Goal: Use online tool/utility: Utilize a website feature to perform a specific function

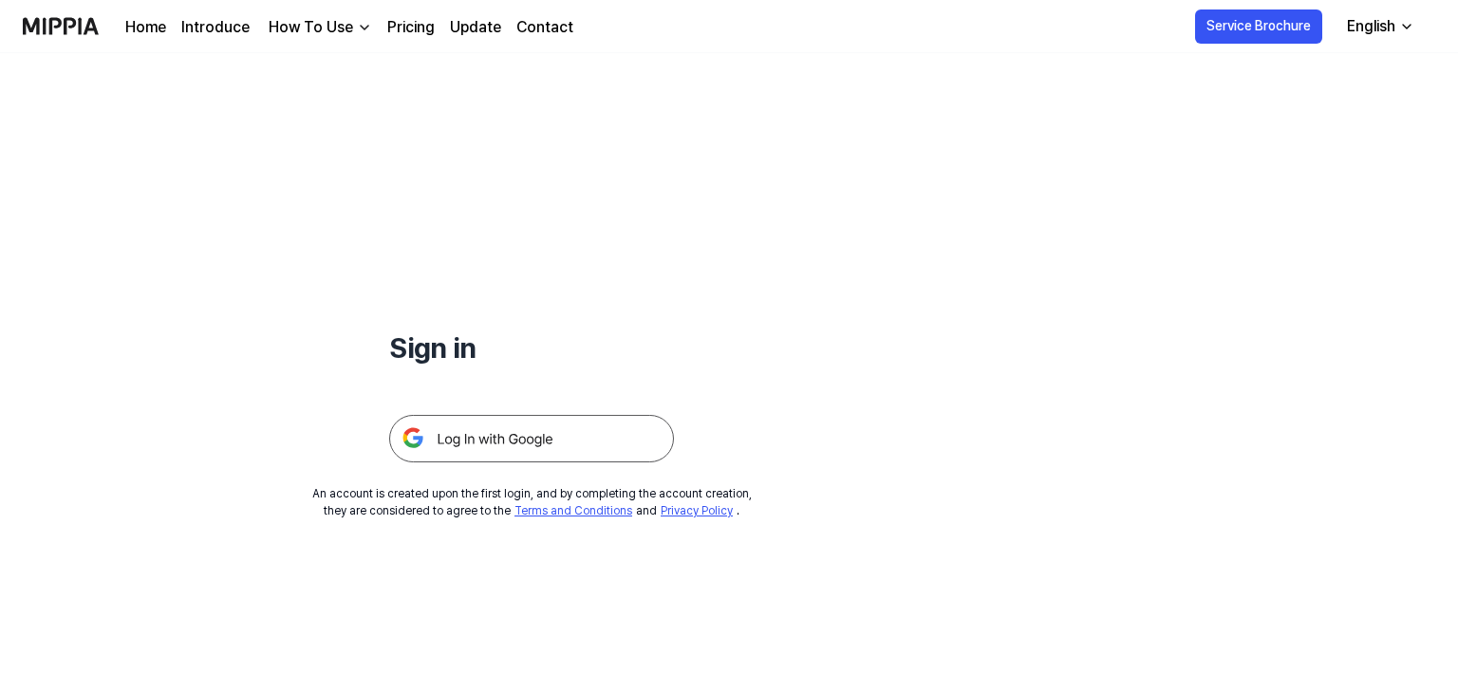
click at [507, 431] on img at bounding box center [531, 438] width 285 height 47
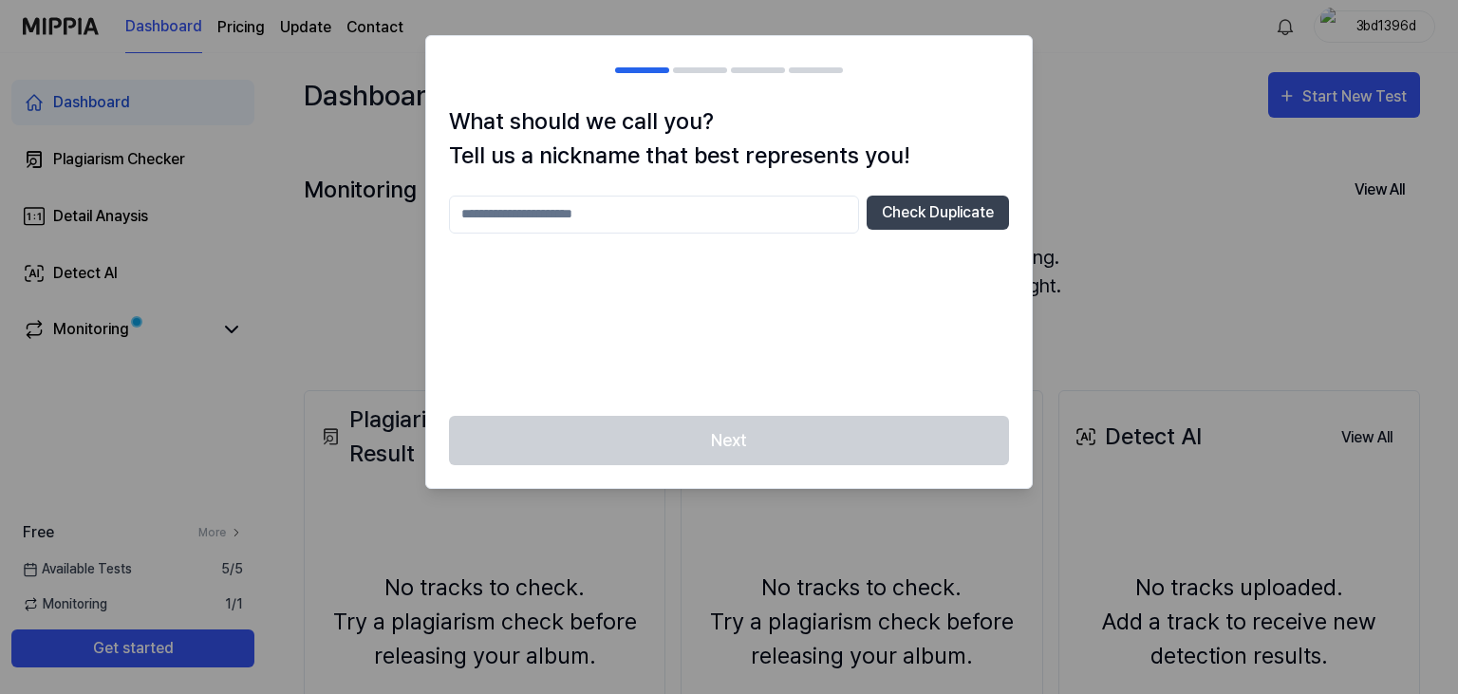
click at [564, 221] on input "text" at bounding box center [654, 214] width 410 height 38
type input "*****"
click at [917, 215] on button "Check Duplicate" at bounding box center [937, 212] width 142 height 34
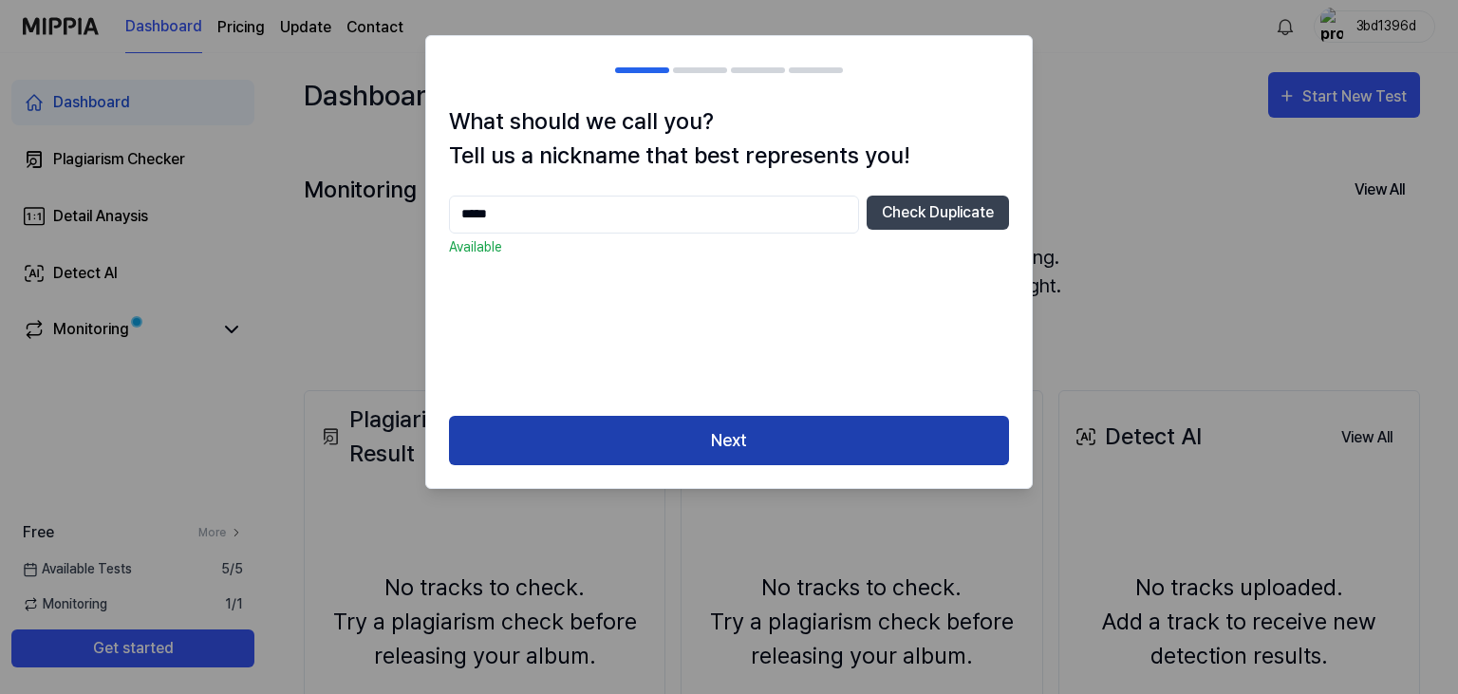
click at [768, 440] on button "Next" at bounding box center [729, 441] width 560 height 50
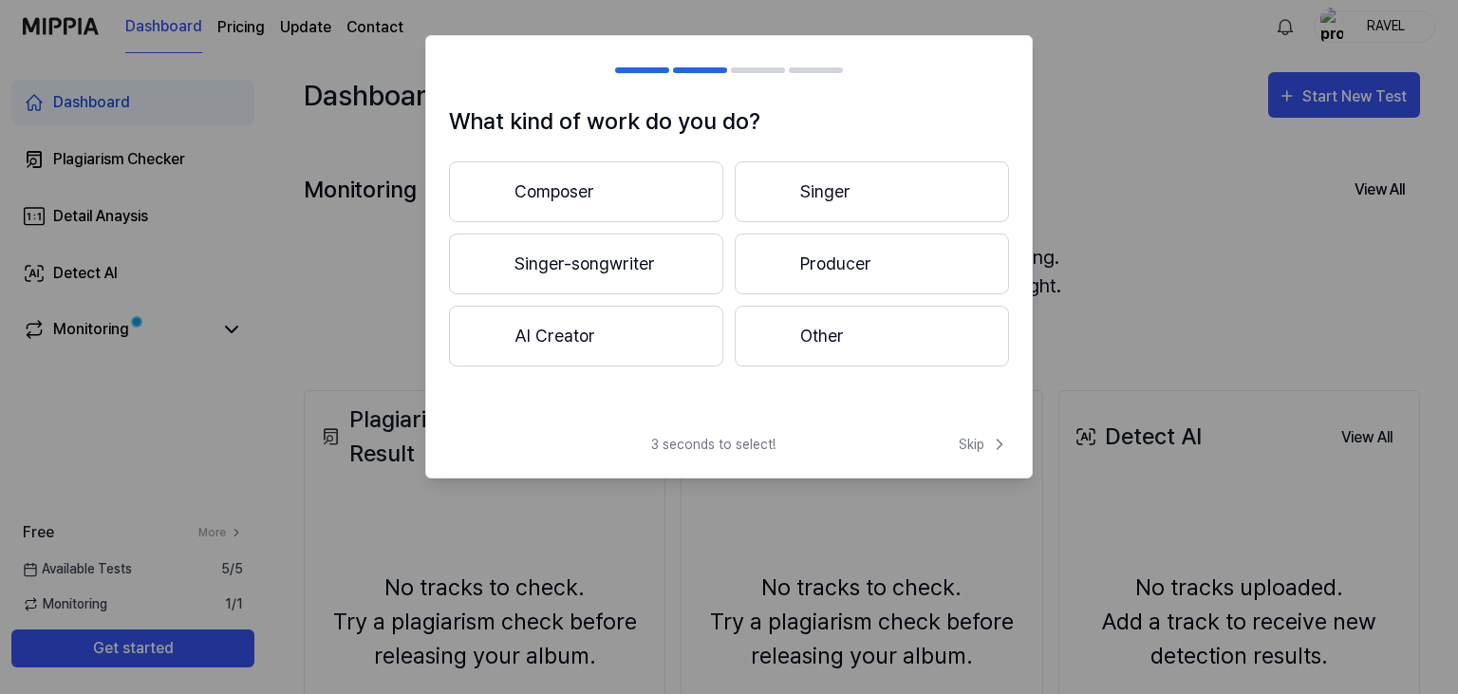
click at [824, 200] on button "Singer" at bounding box center [872, 191] width 274 height 61
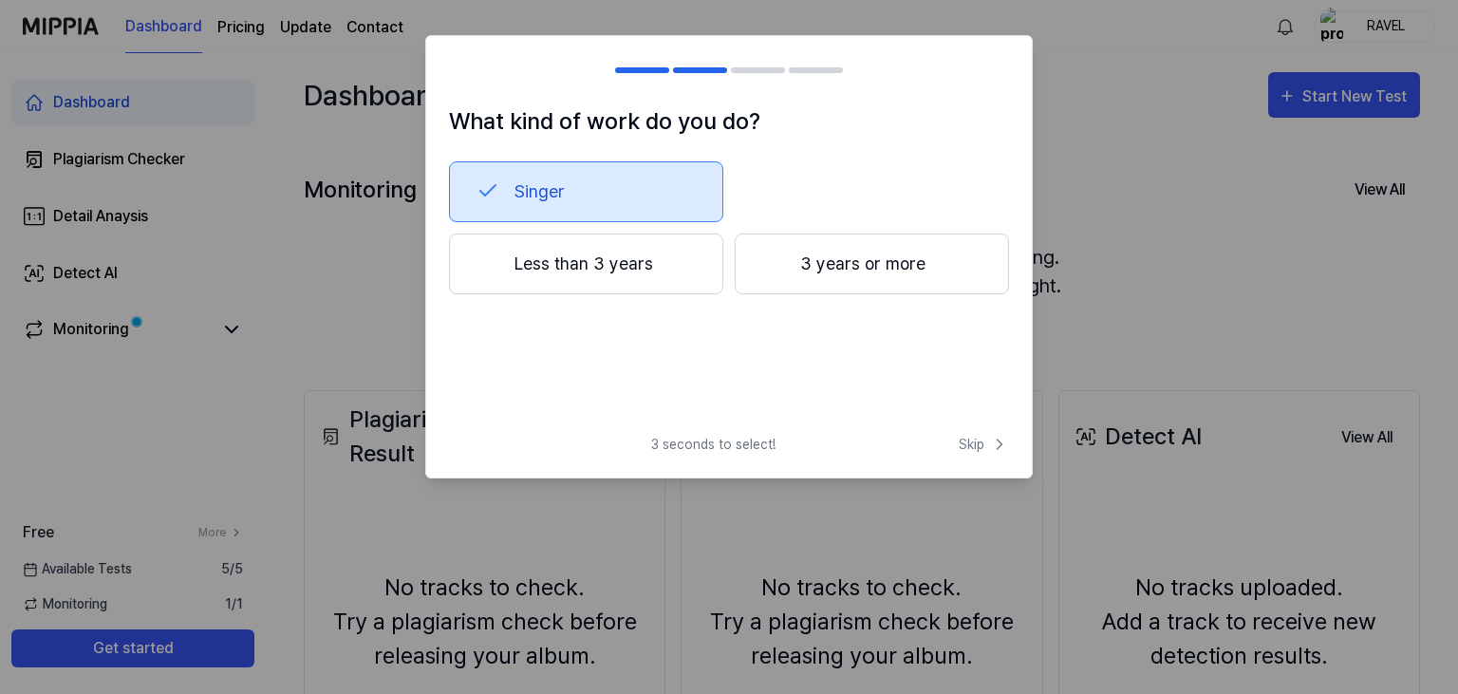
click at [847, 270] on button "3 years or more" at bounding box center [872, 263] width 274 height 61
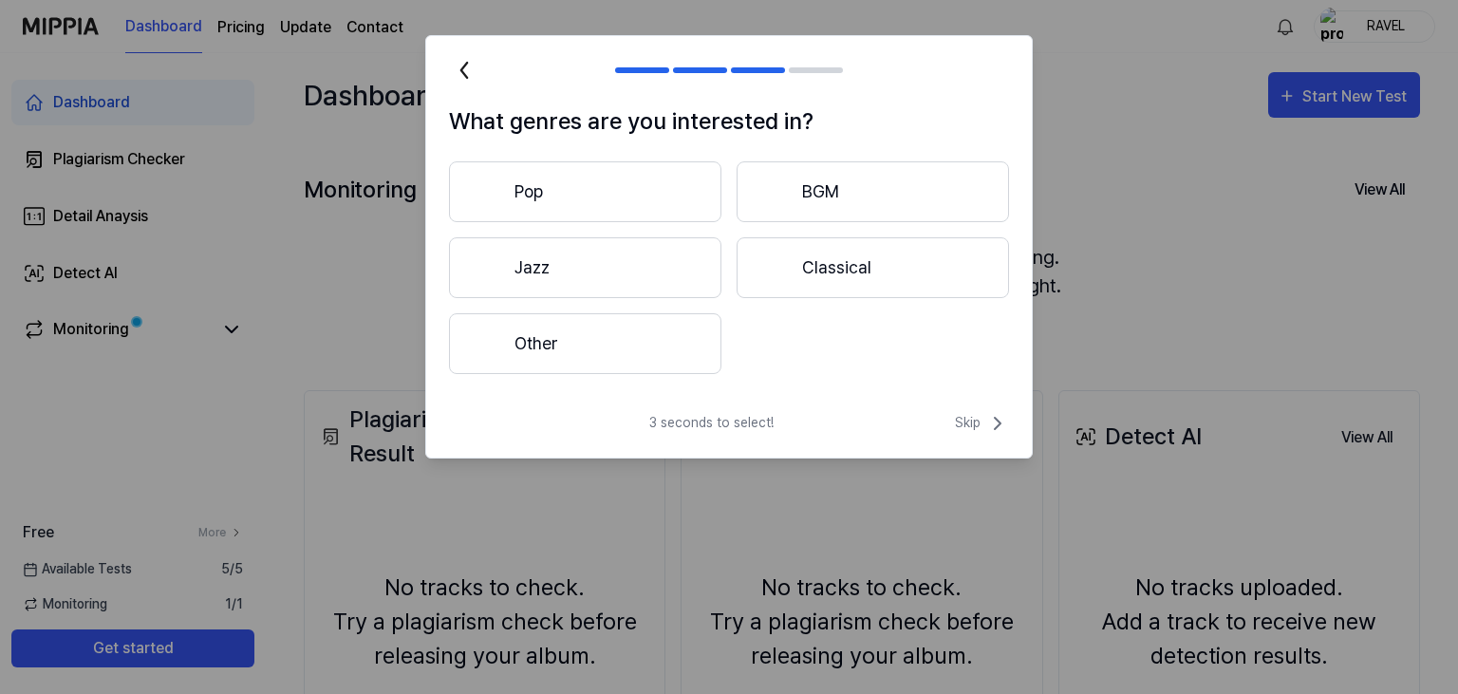
click at [661, 184] on button "Pop" at bounding box center [585, 191] width 272 height 61
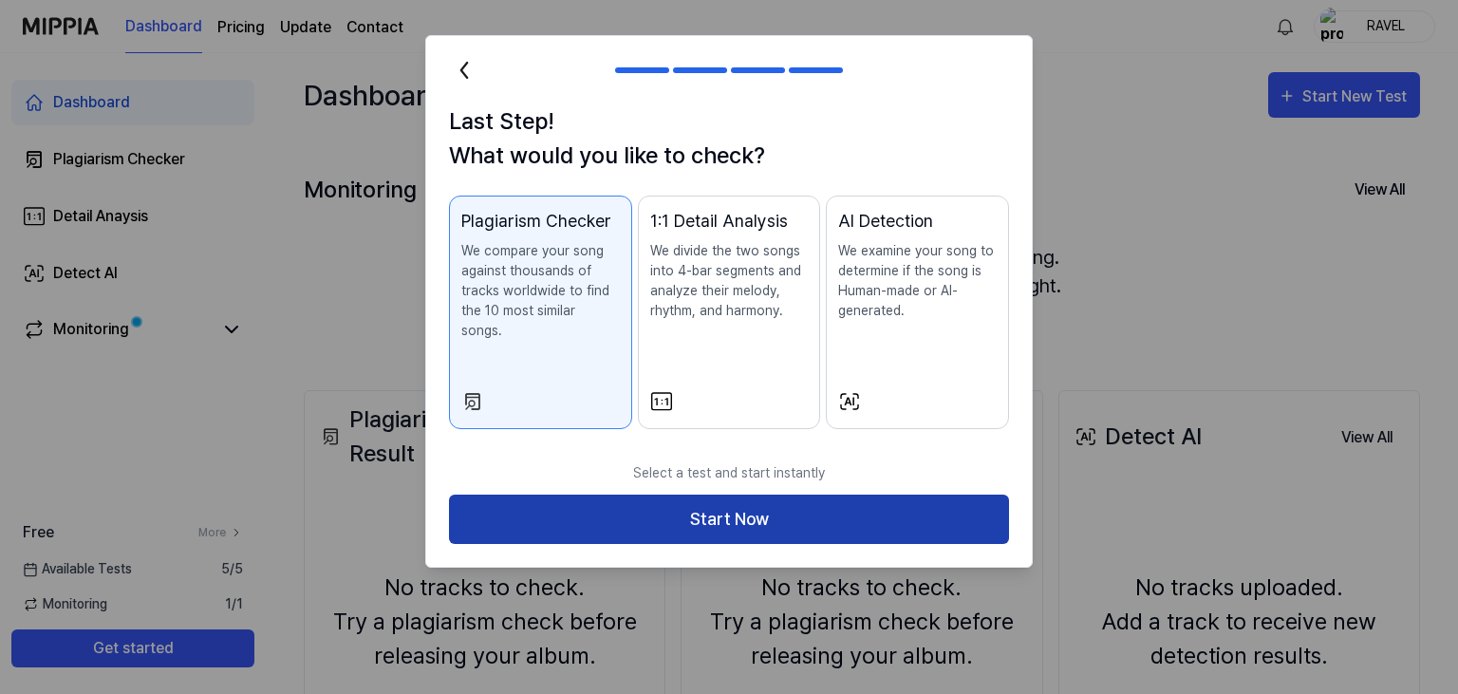
click at [738, 494] on button "Start Now" at bounding box center [729, 519] width 560 height 50
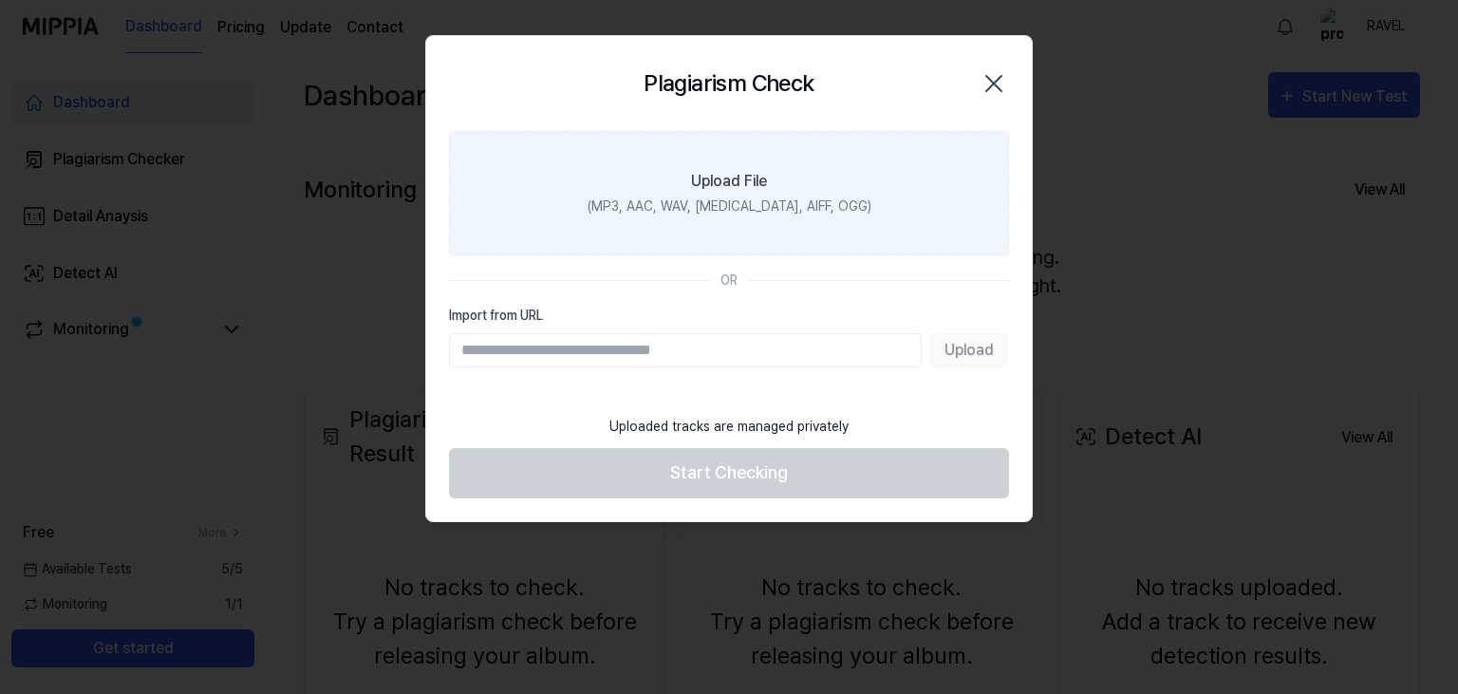
click at [689, 206] on div "(MP3, AAC, WAV, FLAC, AIFF, OGG)" at bounding box center [729, 206] width 284 height 20
click at [0, 0] on input "Upload File (MP3, AAC, WAV, FLAC, AIFF, OGG)" at bounding box center [0, 0] width 0 height 0
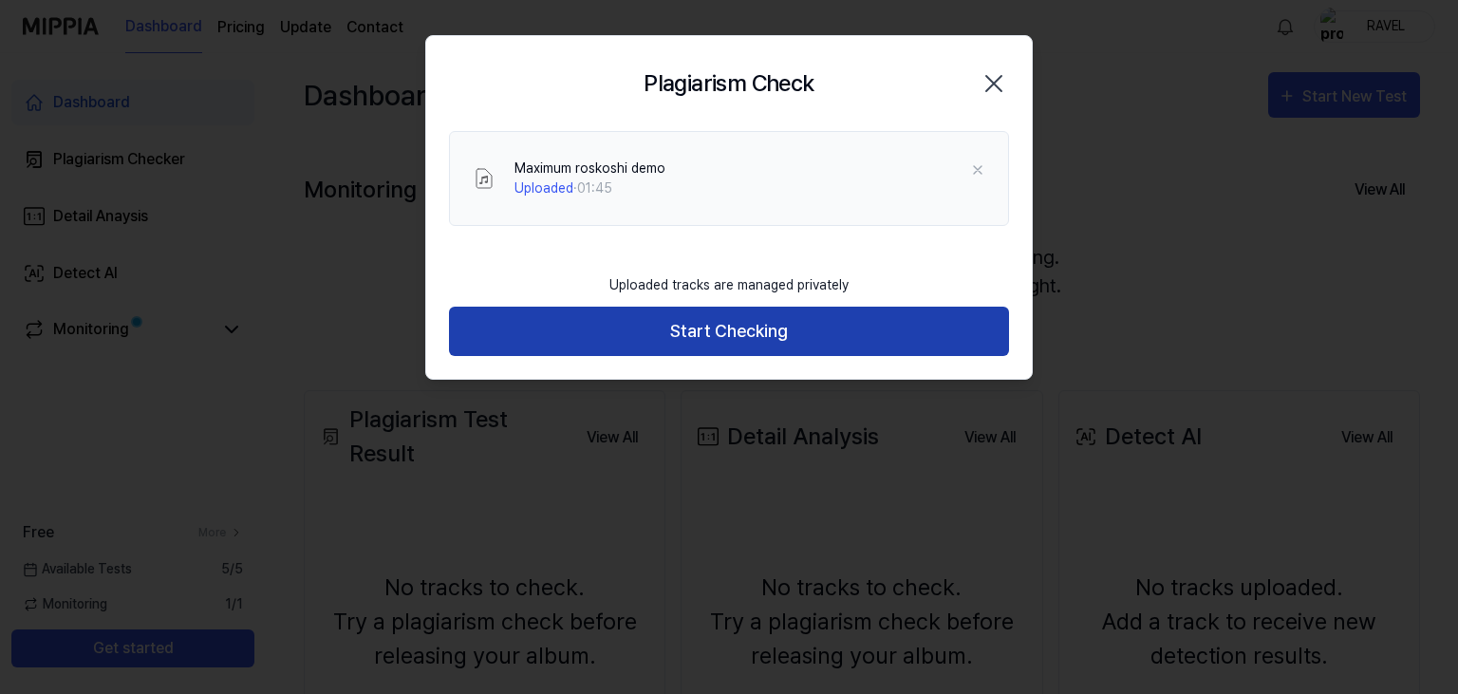
click at [727, 335] on button "Start Checking" at bounding box center [729, 332] width 560 height 50
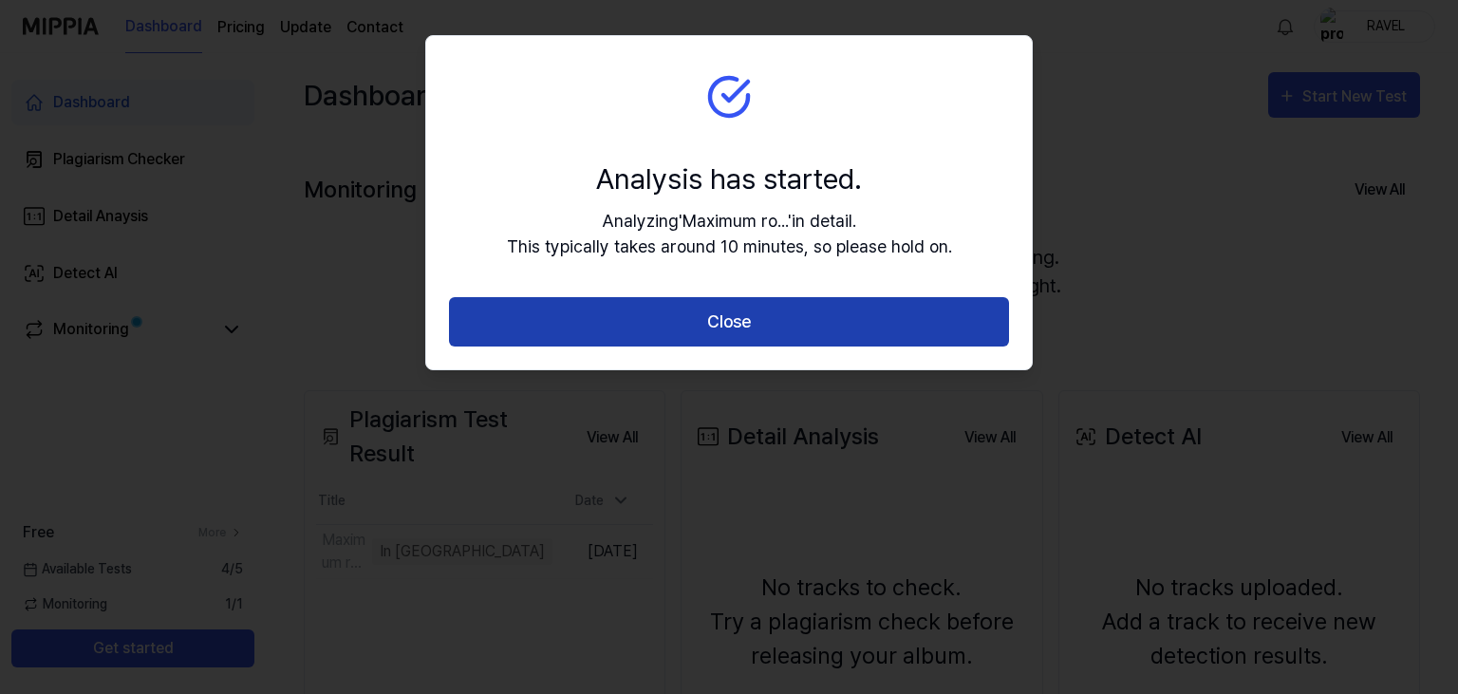
click at [708, 335] on button "Close" at bounding box center [729, 322] width 560 height 50
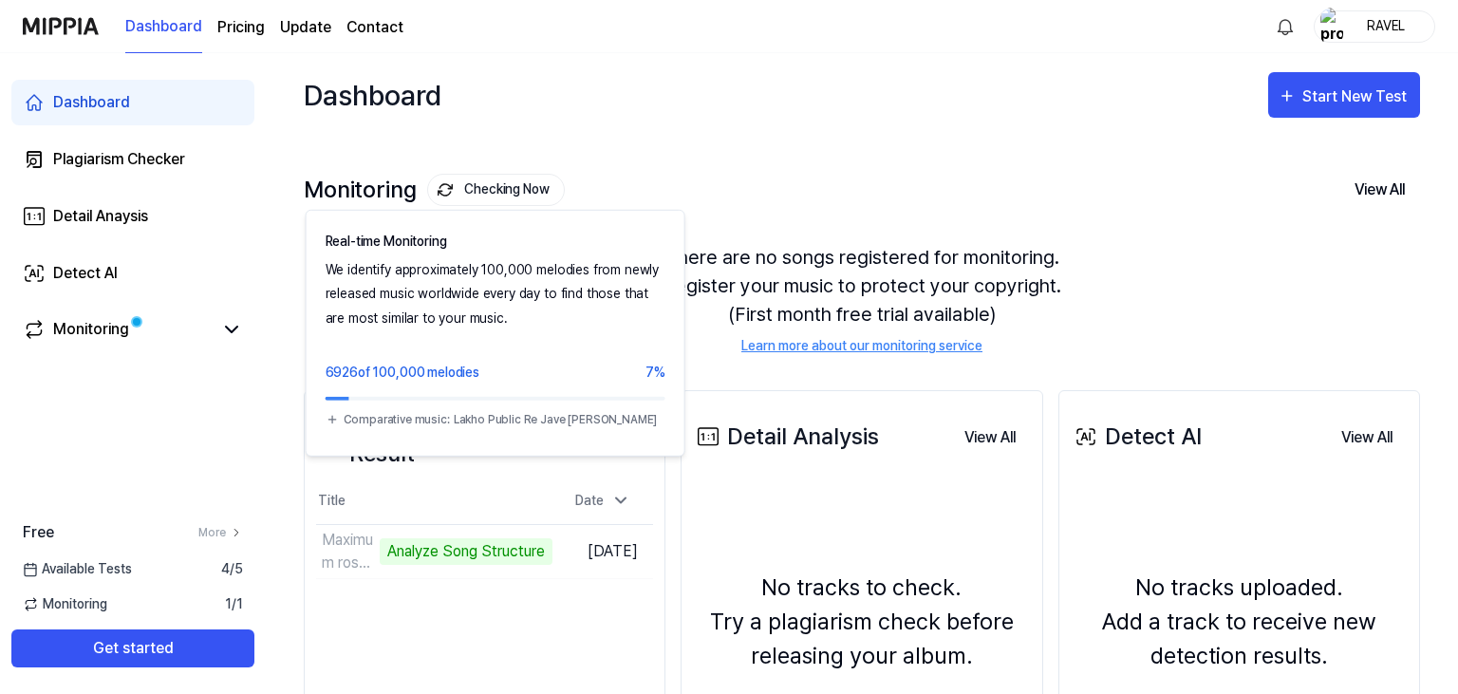
click at [479, 179] on button "Checking Now" at bounding box center [496, 190] width 138 height 32
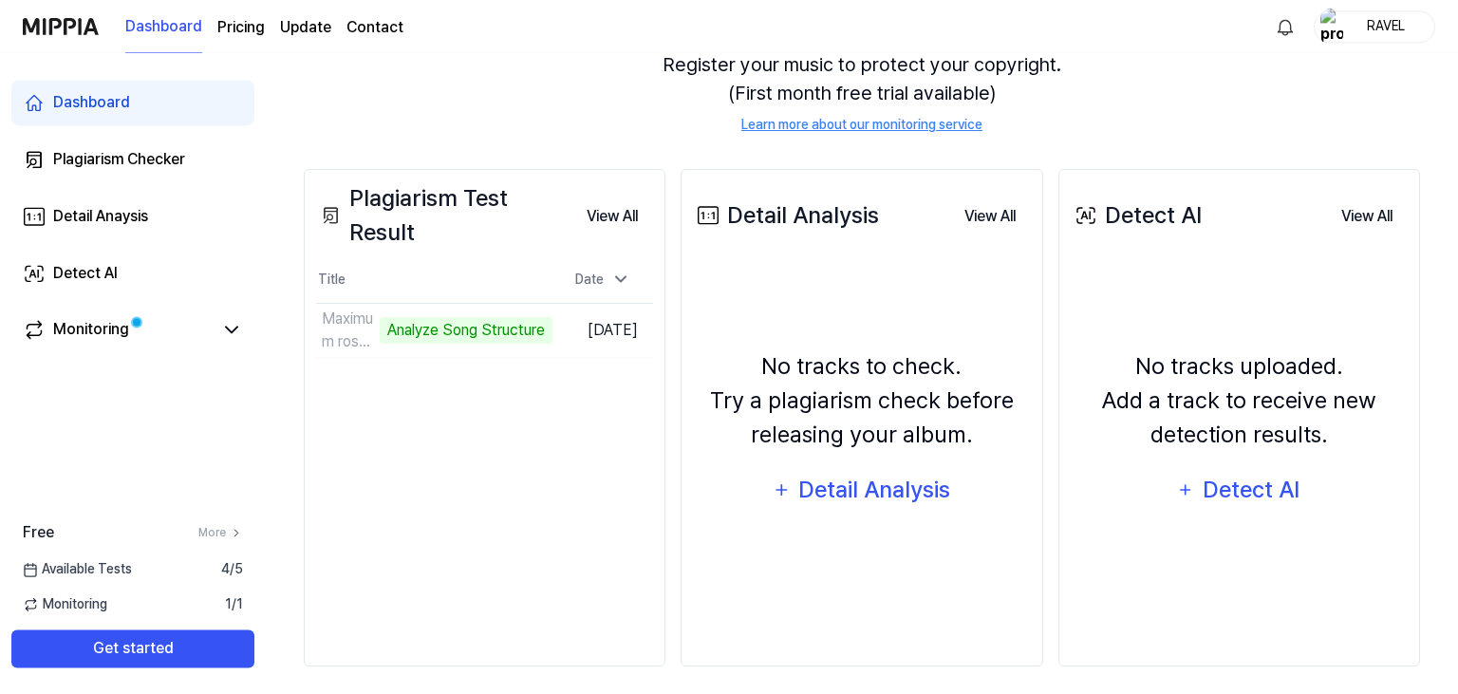
scroll to position [231, 0]
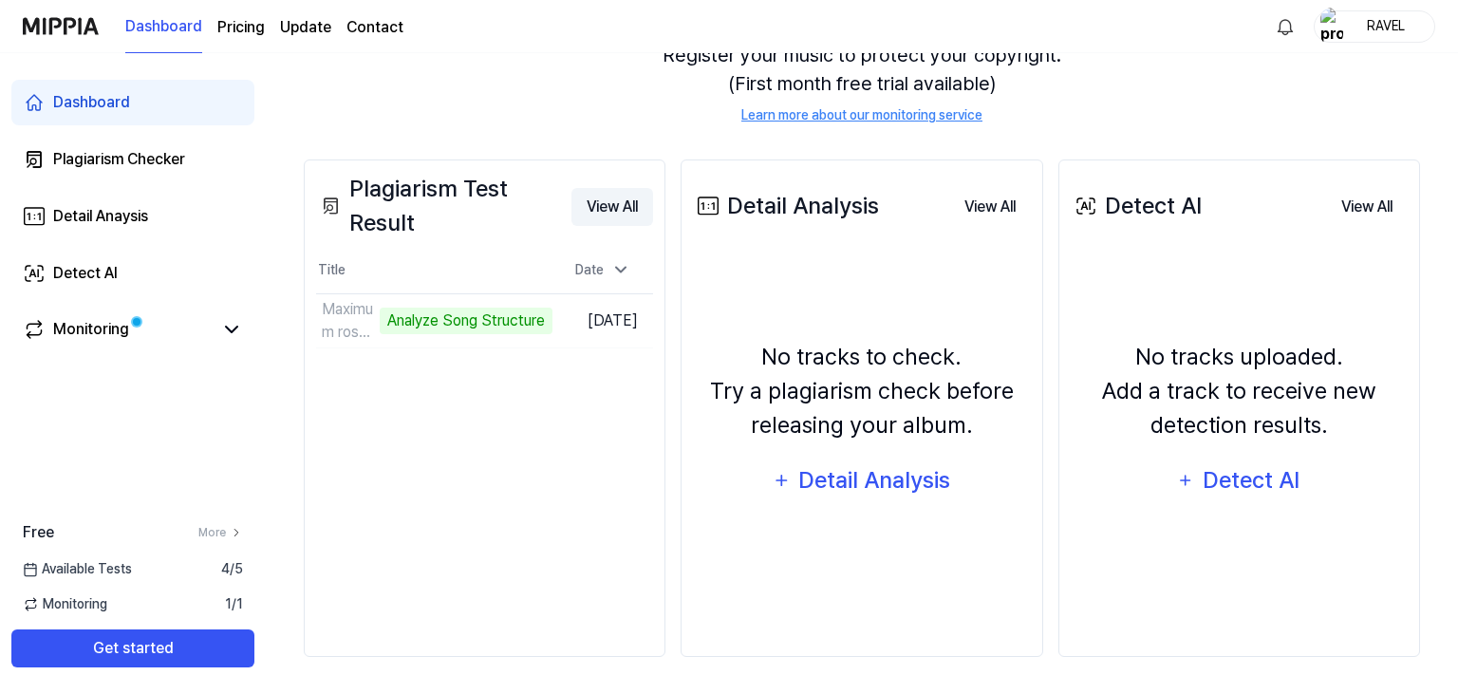
click at [612, 212] on button "View All" at bounding box center [612, 207] width 82 height 38
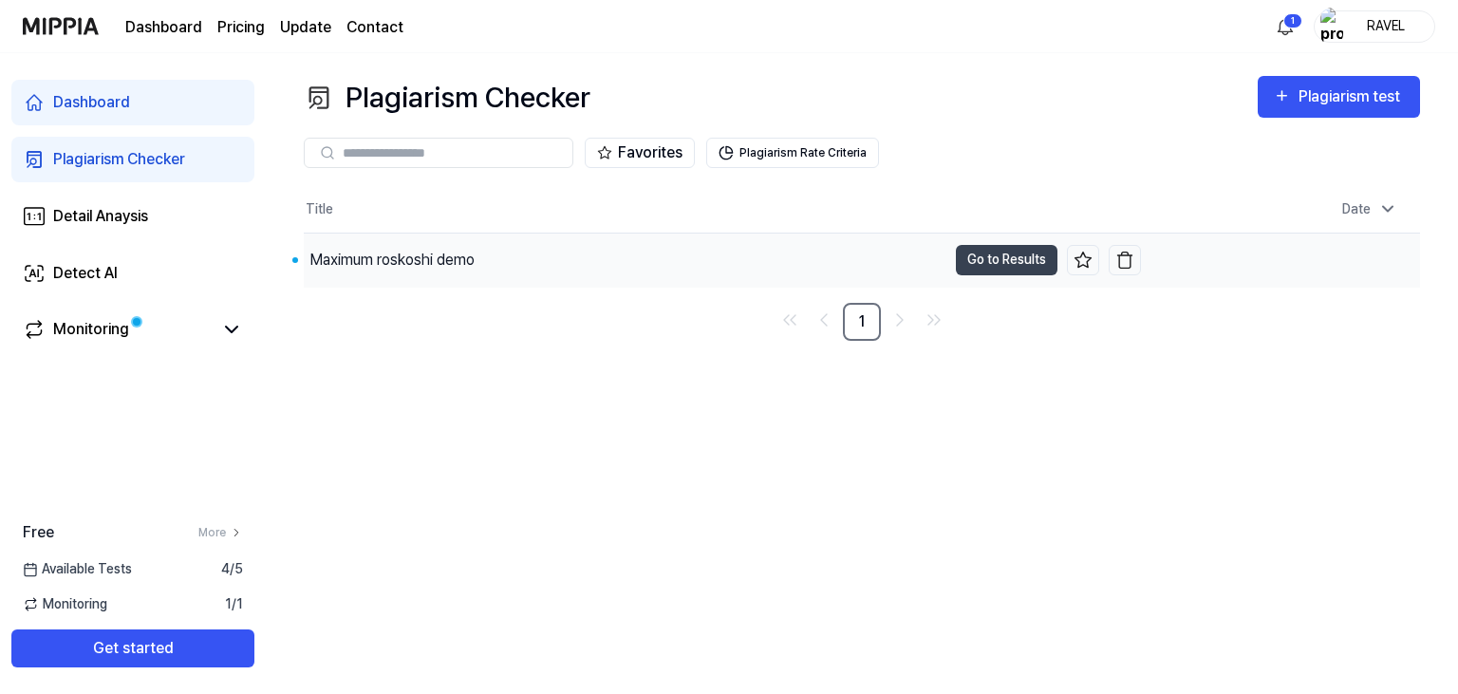
click at [409, 267] on div "Maximum roskoshi demo" at bounding box center [391, 260] width 165 height 23
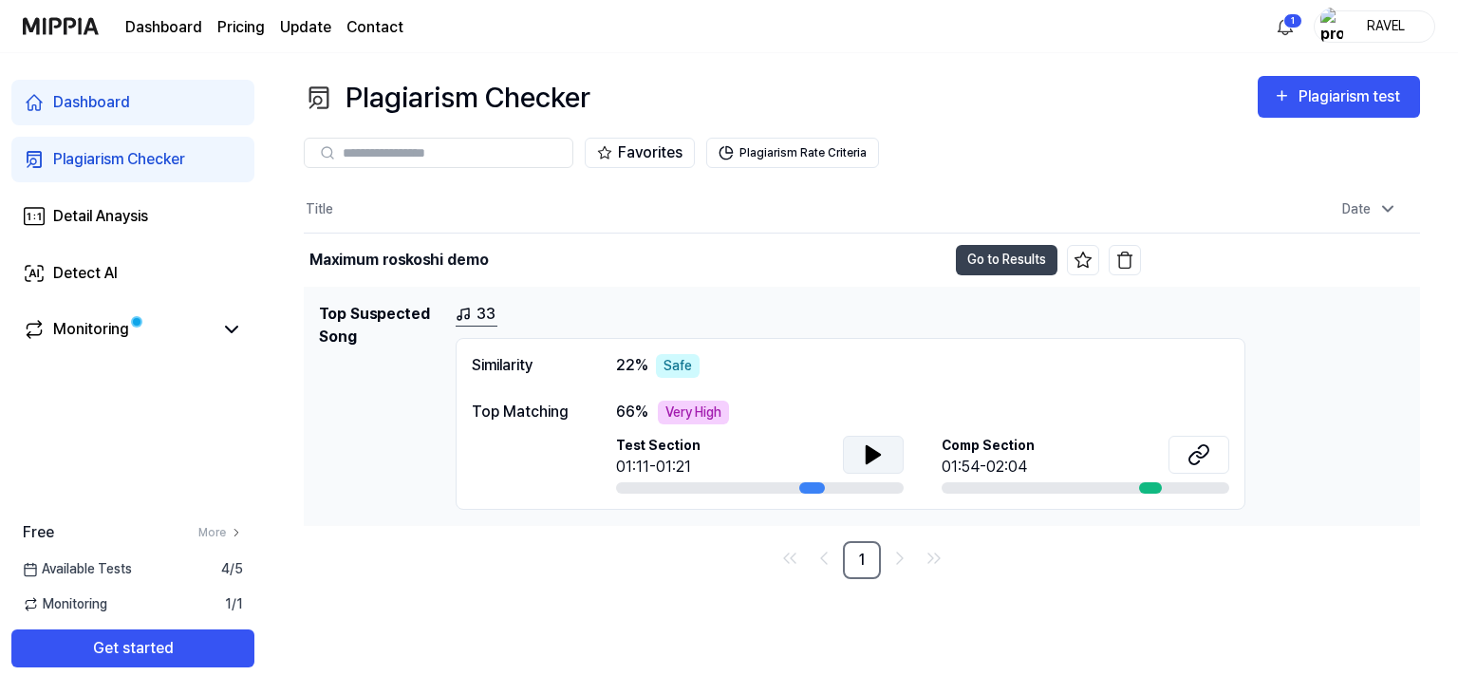
click at [859, 452] on button at bounding box center [873, 455] width 61 height 38
click at [1122, 438] on div "Comp Section 01:54-02:04" at bounding box center [1085, 457] width 288 height 43
click at [1198, 449] on icon at bounding box center [1198, 454] width 23 height 23
click at [117, 215] on div "Detail Anaysis" at bounding box center [100, 216] width 95 height 23
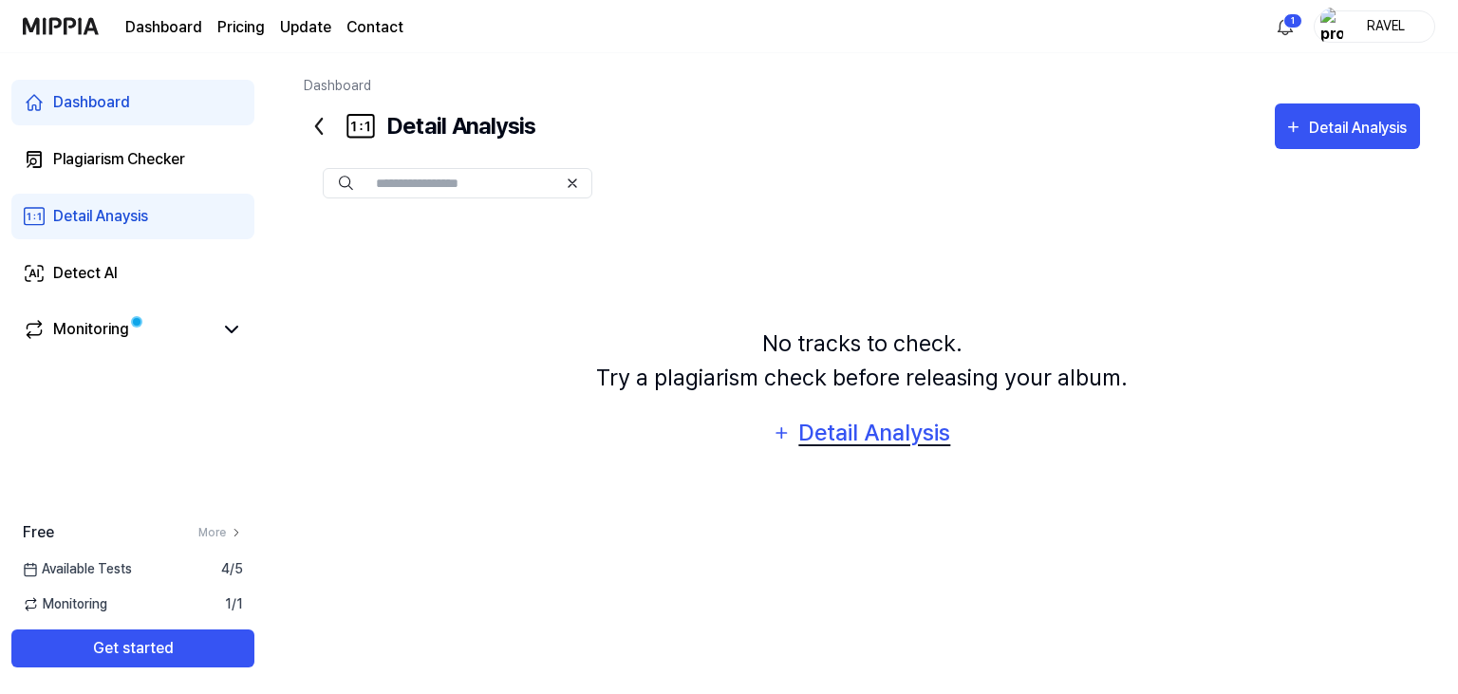
click at [843, 431] on div "Detail Analysis" at bounding box center [874, 433] width 155 height 36
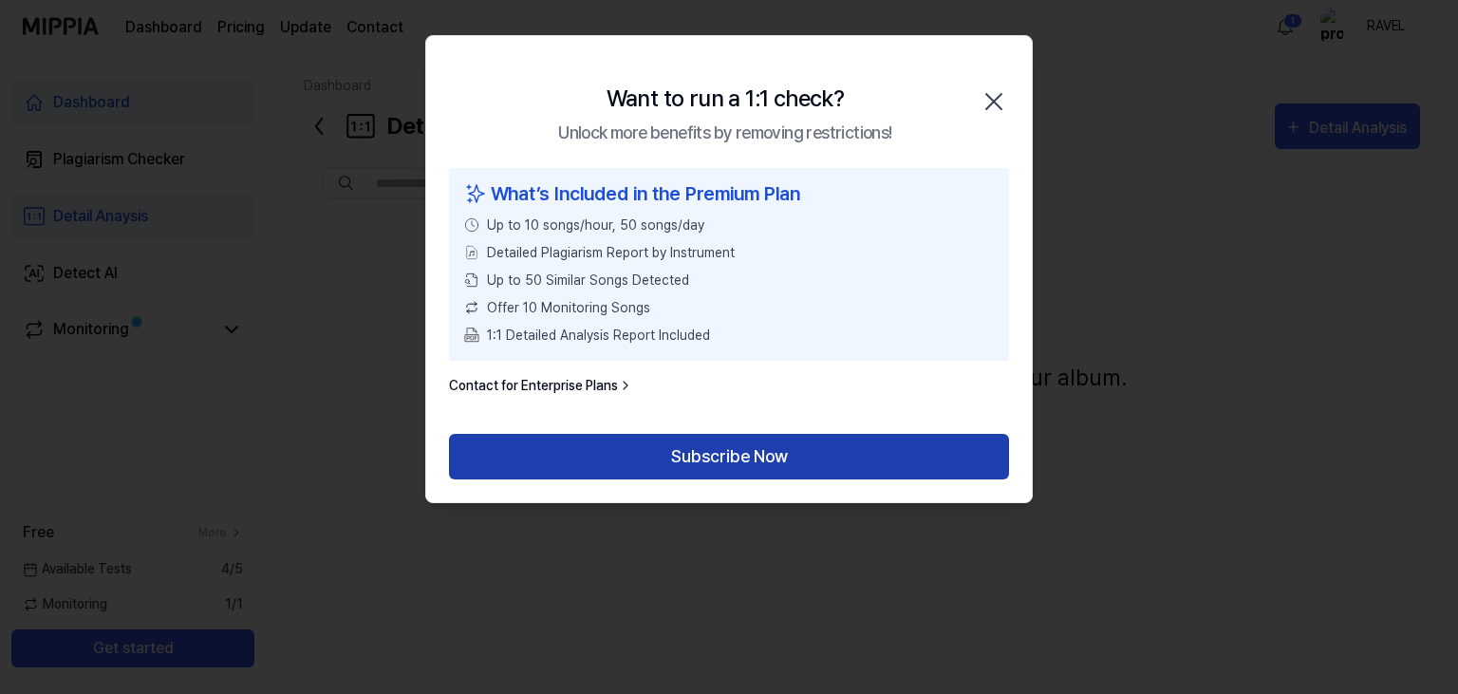
click at [717, 467] on button "Subscribe Now" at bounding box center [729, 457] width 560 height 46
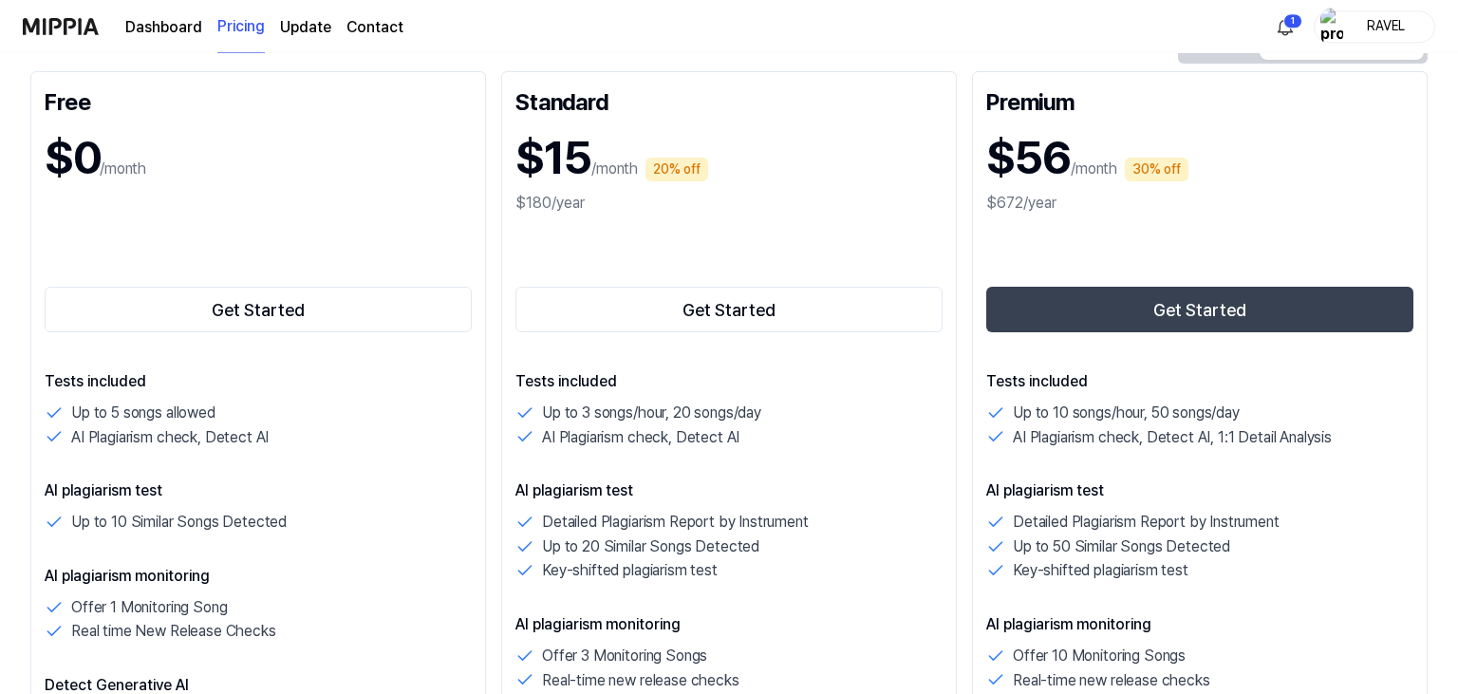
scroll to position [200, 0]
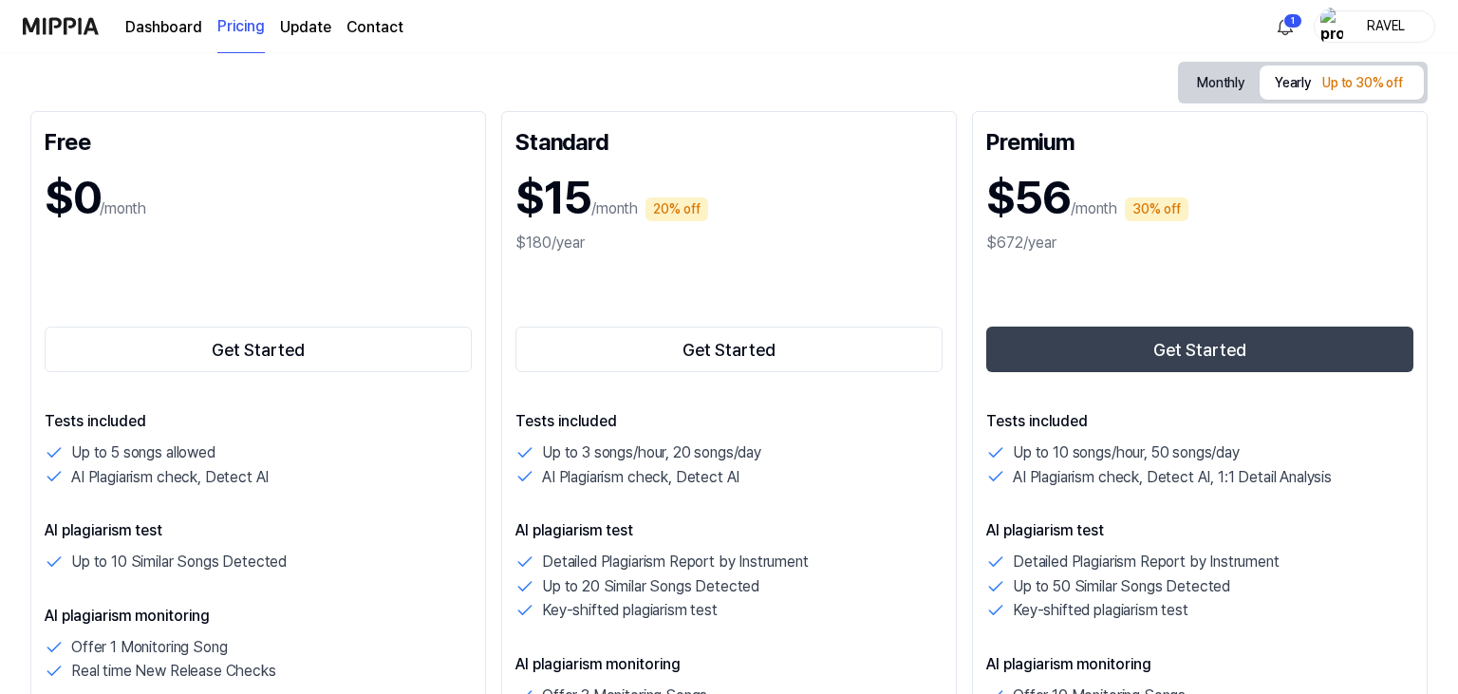
click at [1301, 85] on button "Yearly Up to 30% off" at bounding box center [1341, 82] width 164 height 34
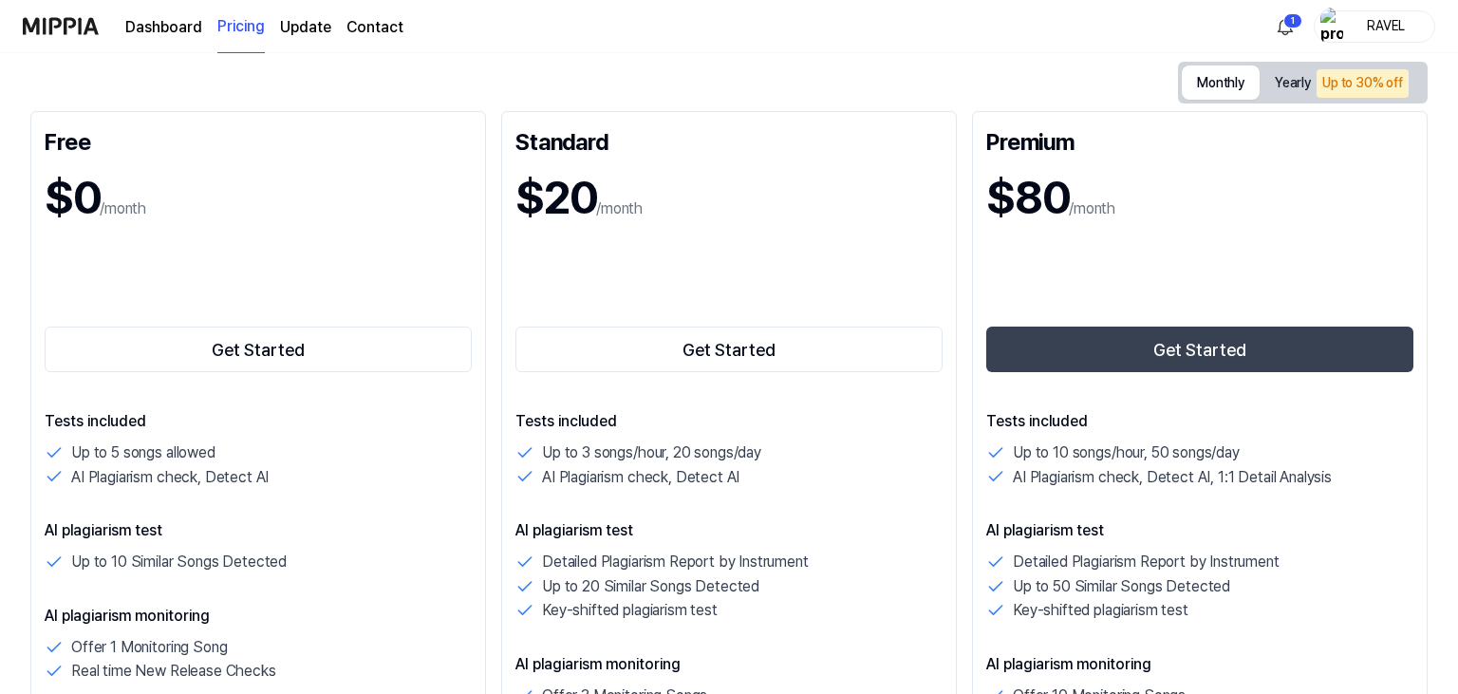
click at [1221, 85] on button "Monthly" at bounding box center [1221, 82] width 78 height 34
click at [214, 343] on button "Get Started" at bounding box center [258, 349] width 427 height 46
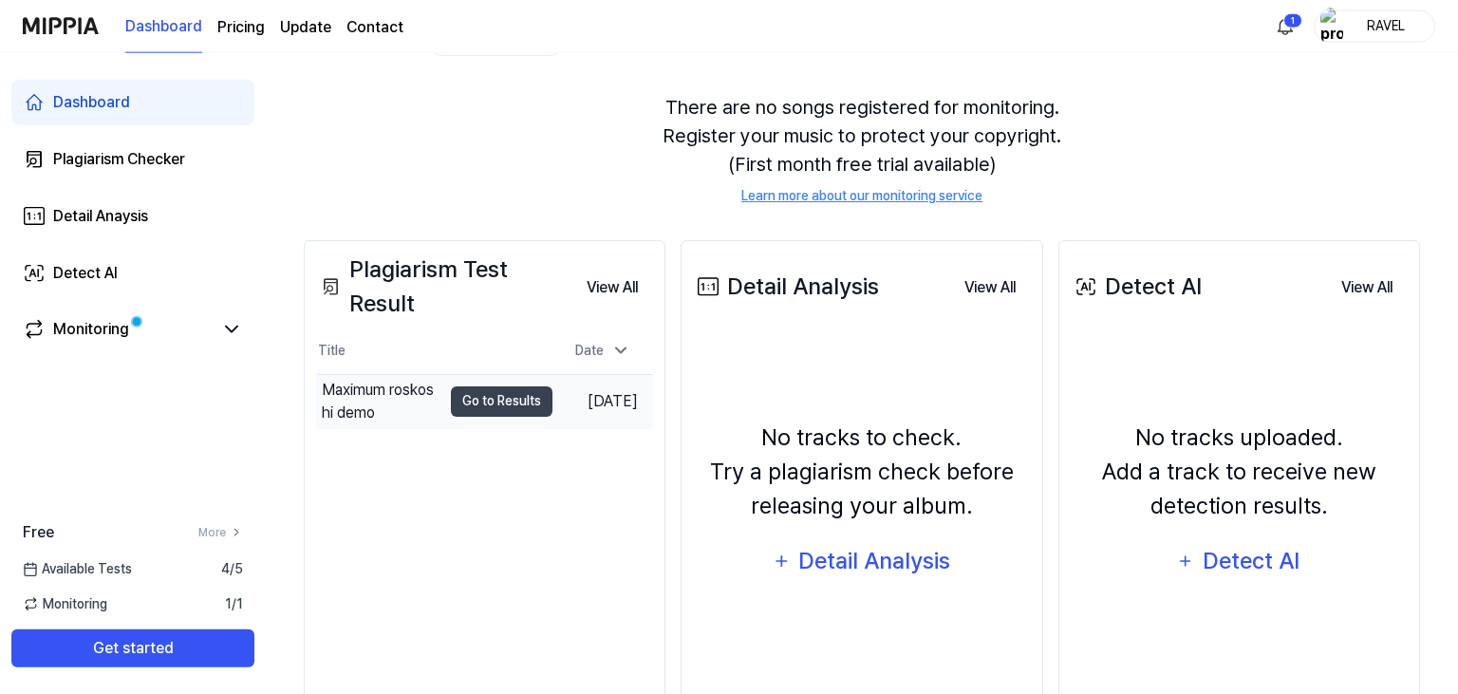
scroll to position [231, 0]
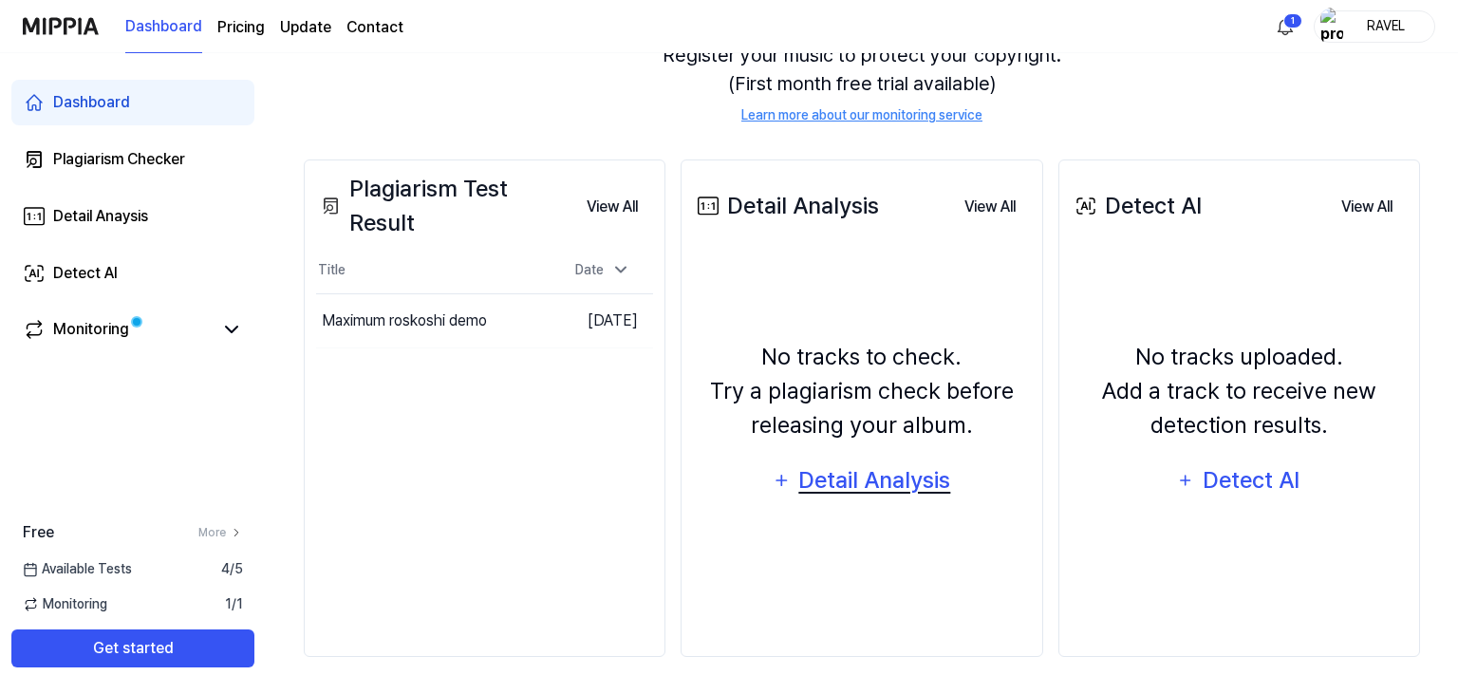
click at [874, 481] on div "Detail Analysis" at bounding box center [874, 480] width 155 height 36
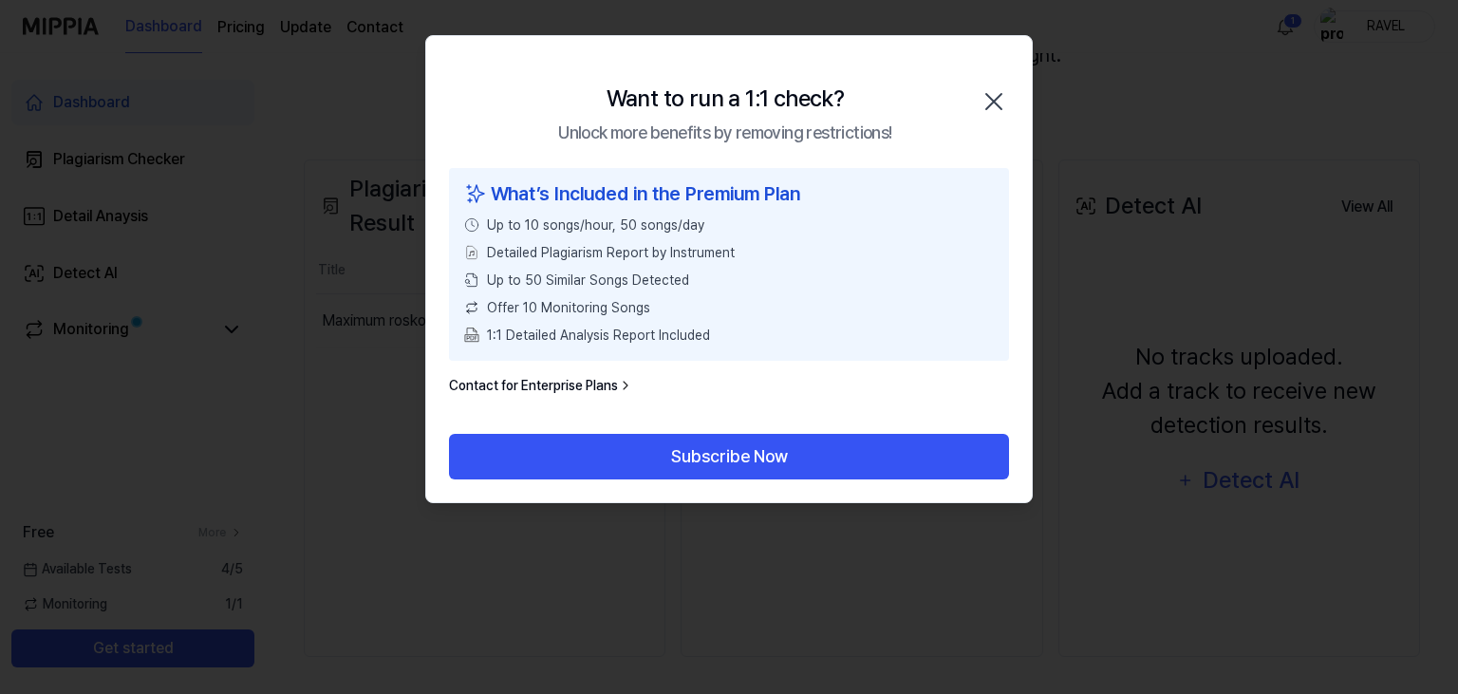
click at [992, 98] on icon "button" at bounding box center [993, 101] width 30 height 30
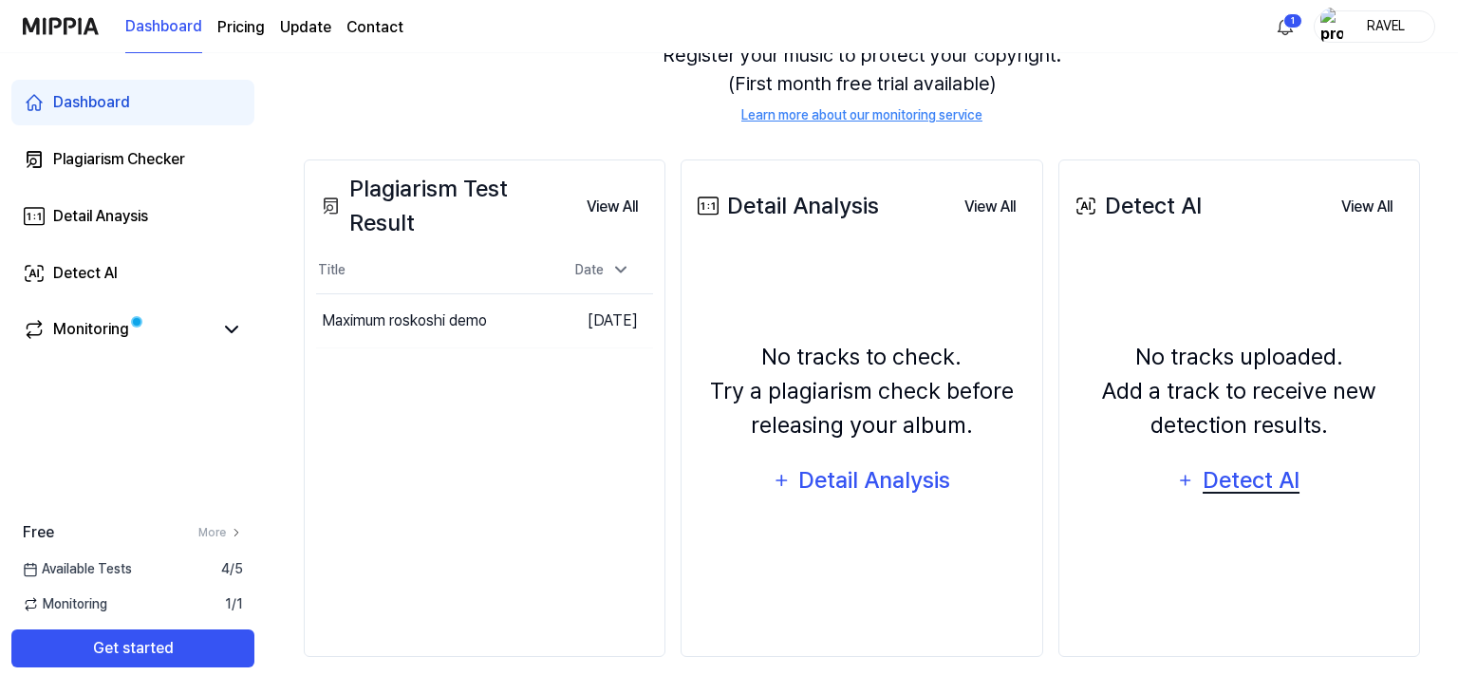
click at [1221, 473] on div "Detect AI" at bounding box center [1252, 480] width 102 height 36
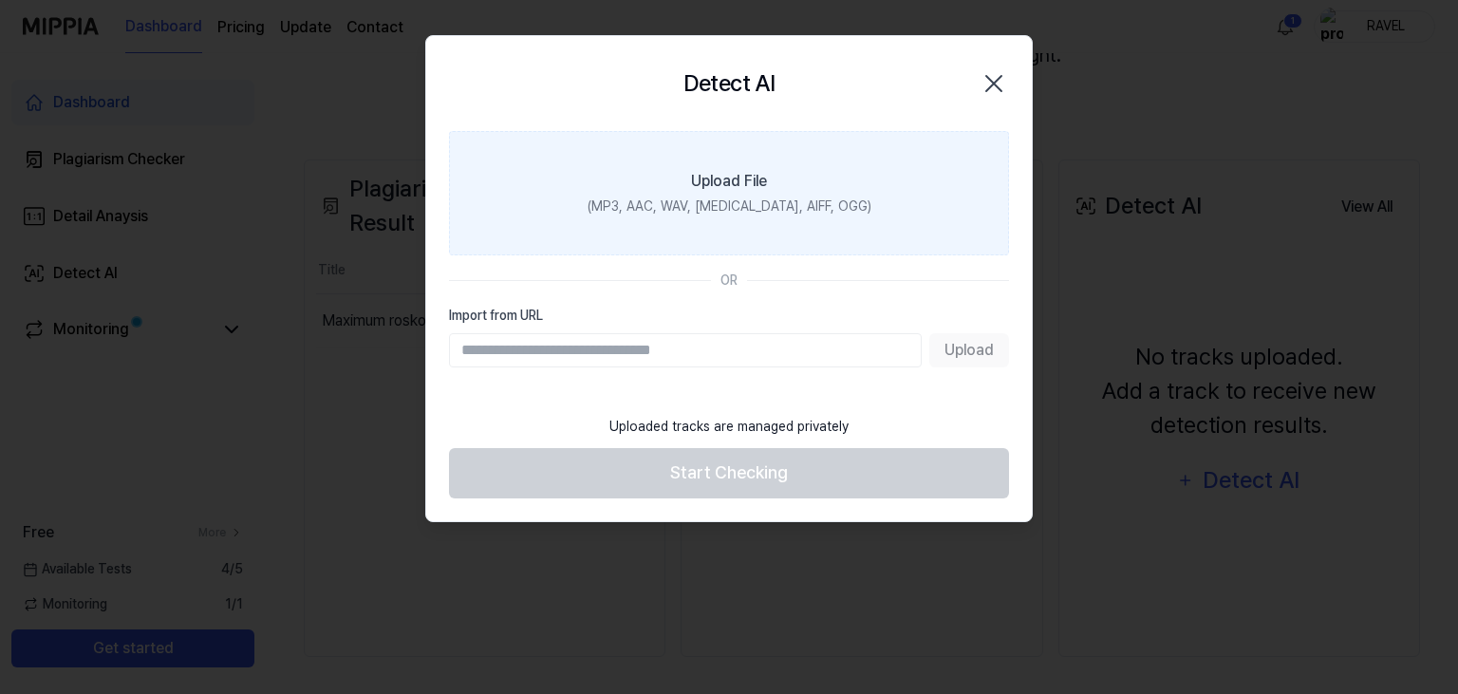
click at [695, 182] on div "Upload File" at bounding box center [729, 181] width 76 height 23
click at [0, 0] on input "Upload File (MP3, AAC, WAV, FLAC, AIFF, OGG)" at bounding box center [0, 0] width 0 height 0
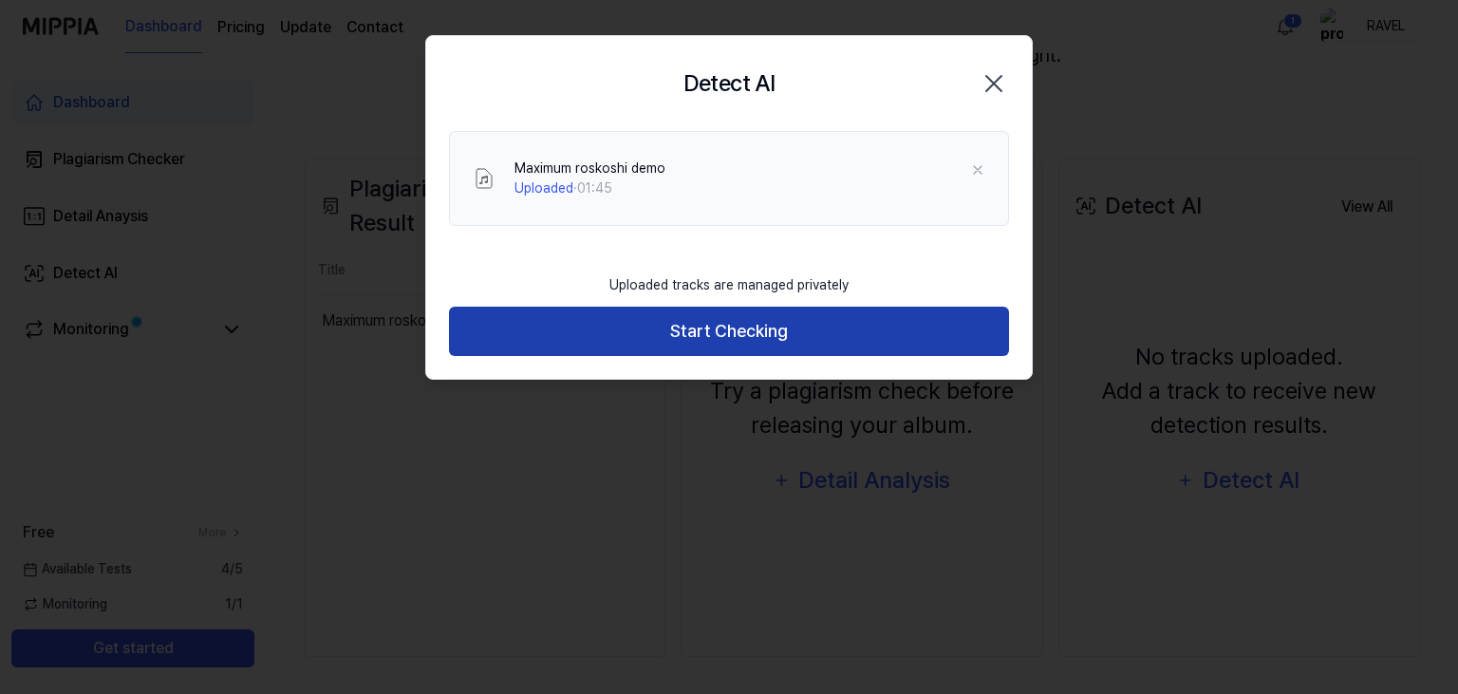
click at [678, 332] on button "Start Checking" at bounding box center [729, 332] width 560 height 50
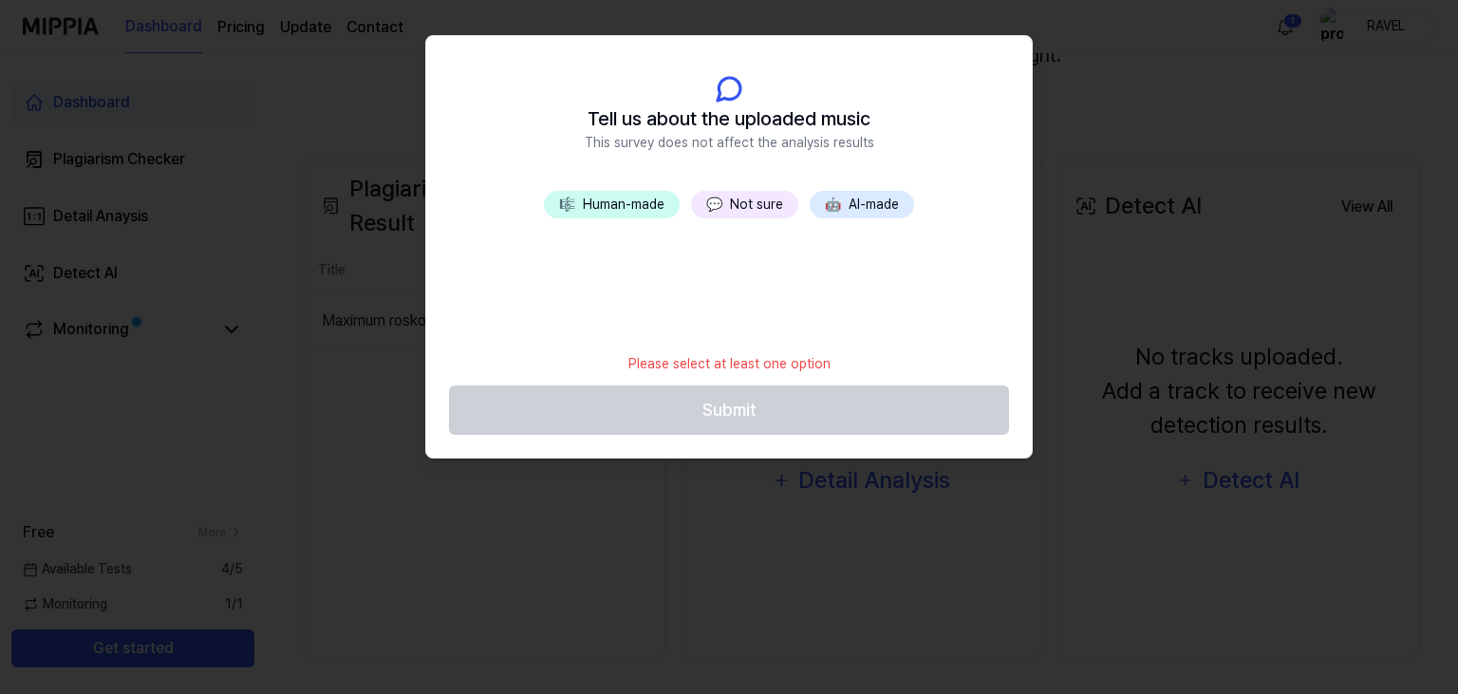
click at [628, 199] on button "🎼 Human-made" at bounding box center [612, 205] width 136 height 28
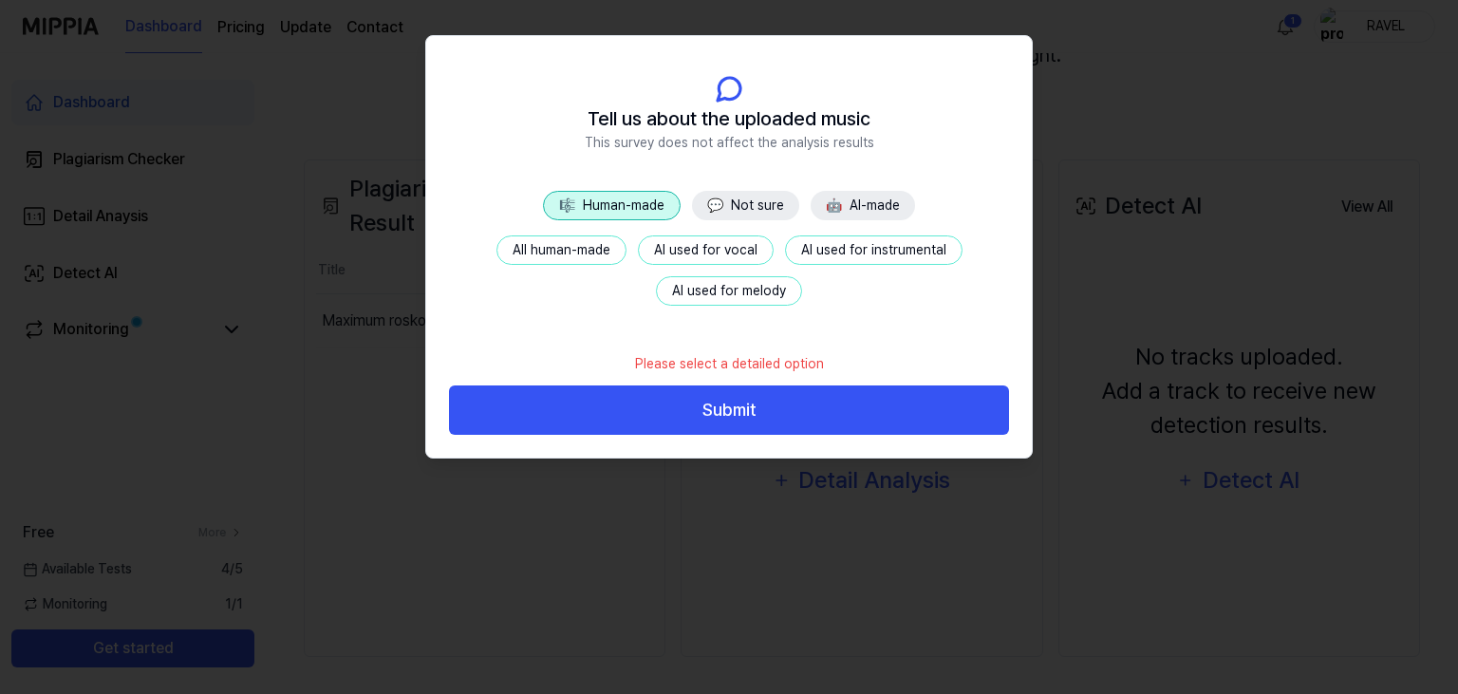
click at [590, 237] on button "All human-made" at bounding box center [561, 249] width 130 height 29
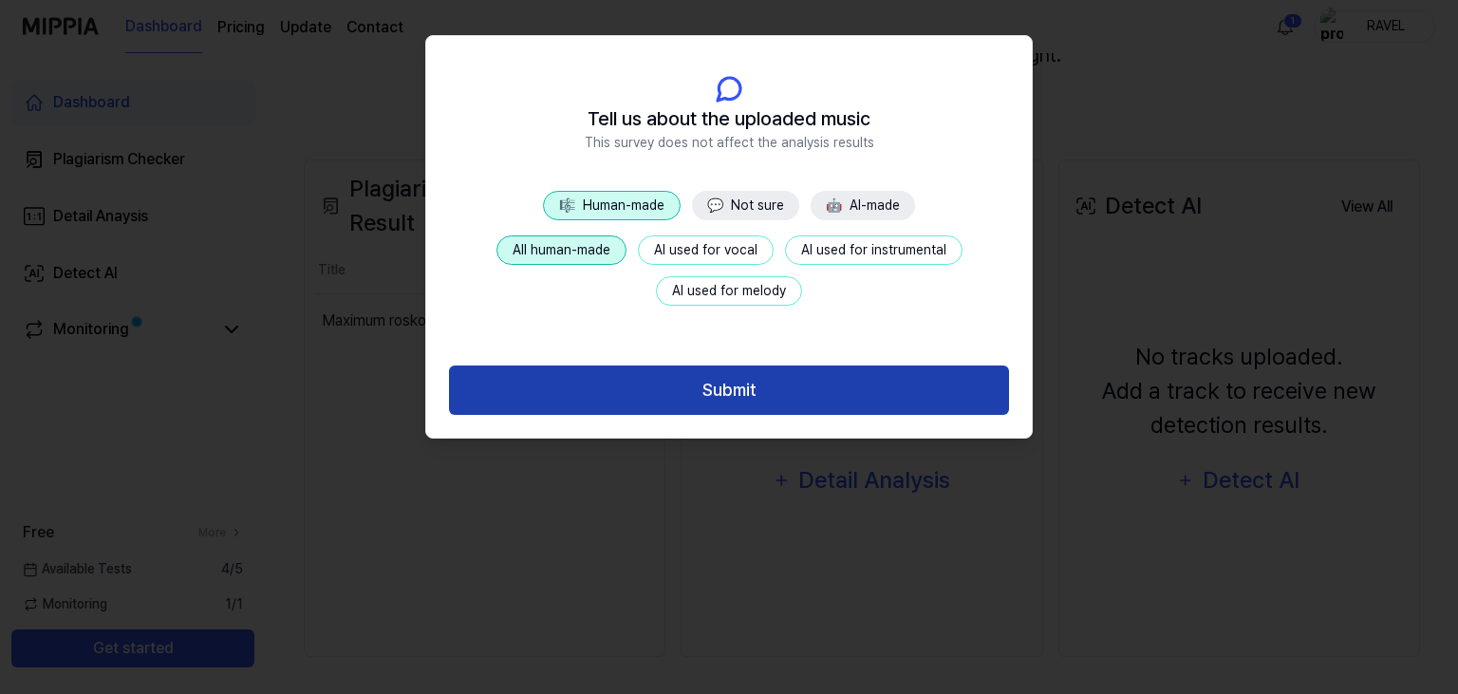
click at [703, 404] on button "Submit" at bounding box center [729, 390] width 560 height 50
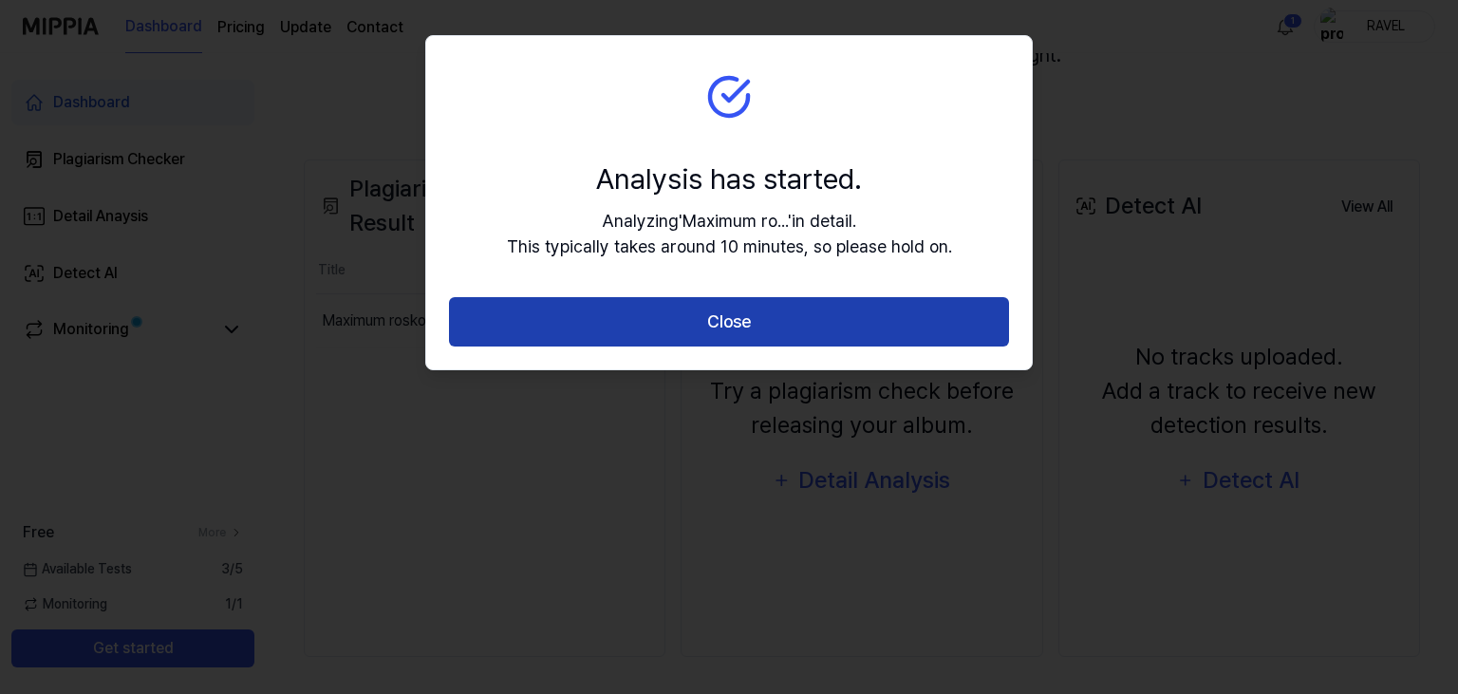
click at [731, 329] on button "Close" at bounding box center [729, 322] width 560 height 50
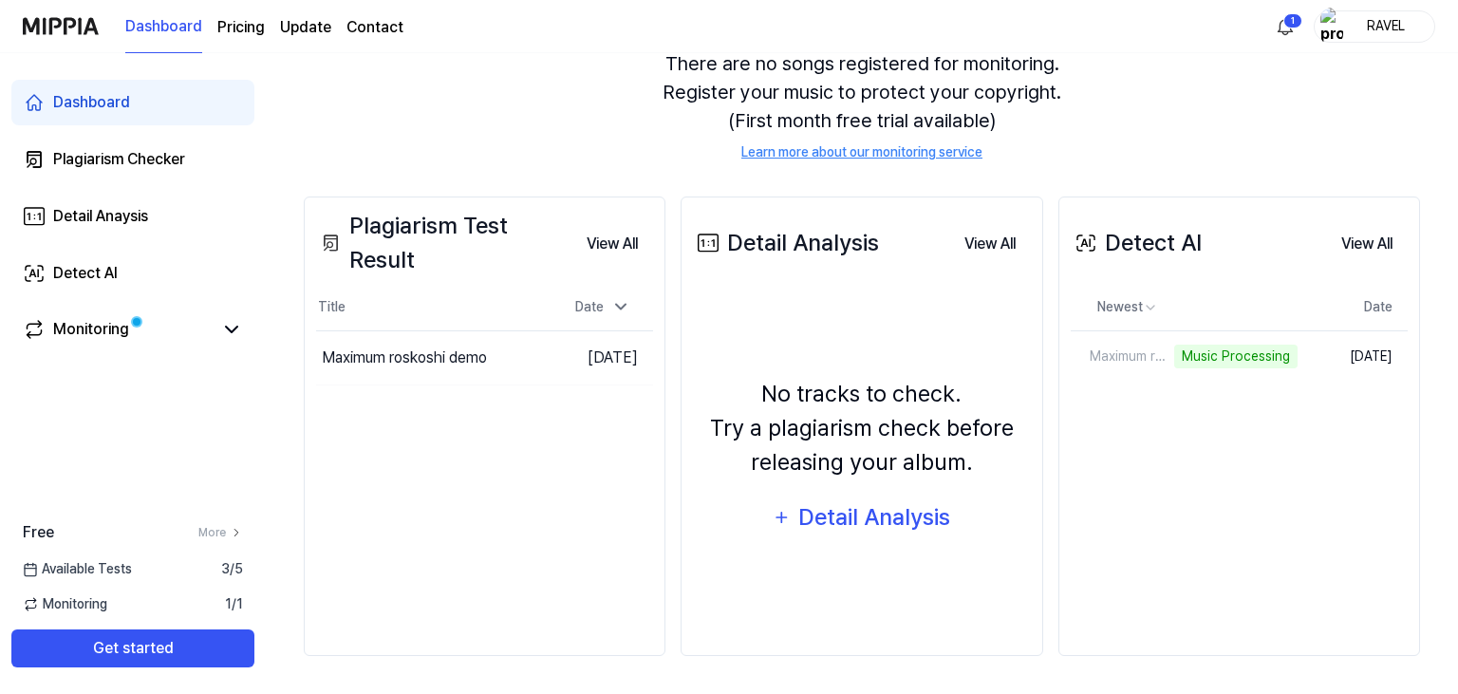
scroll to position [193, 0]
click at [1137, 355] on div "Music Processing" at bounding box center [1167, 357] width 123 height 24
click at [1370, 243] on button "View All" at bounding box center [1367, 245] width 82 height 38
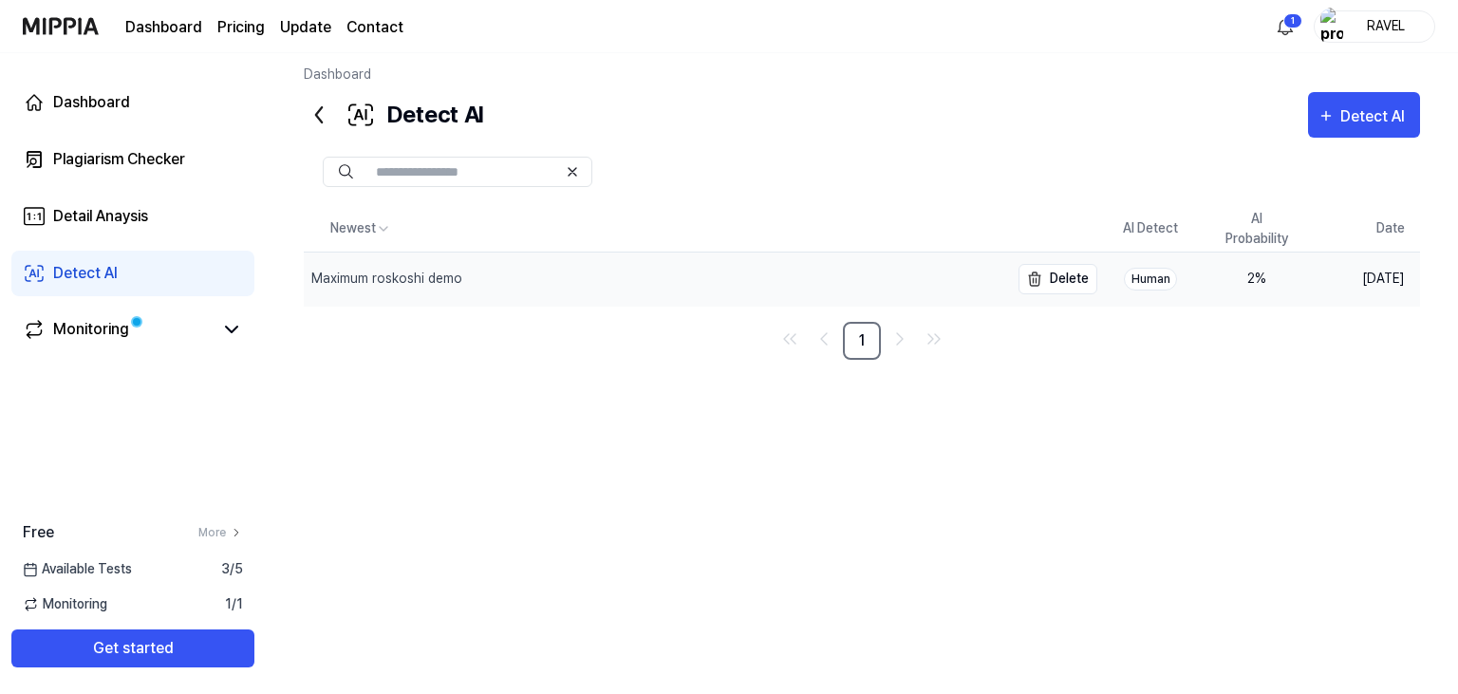
click at [409, 272] on div "Maximum roskoshi demo" at bounding box center [386, 279] width 151 height 20
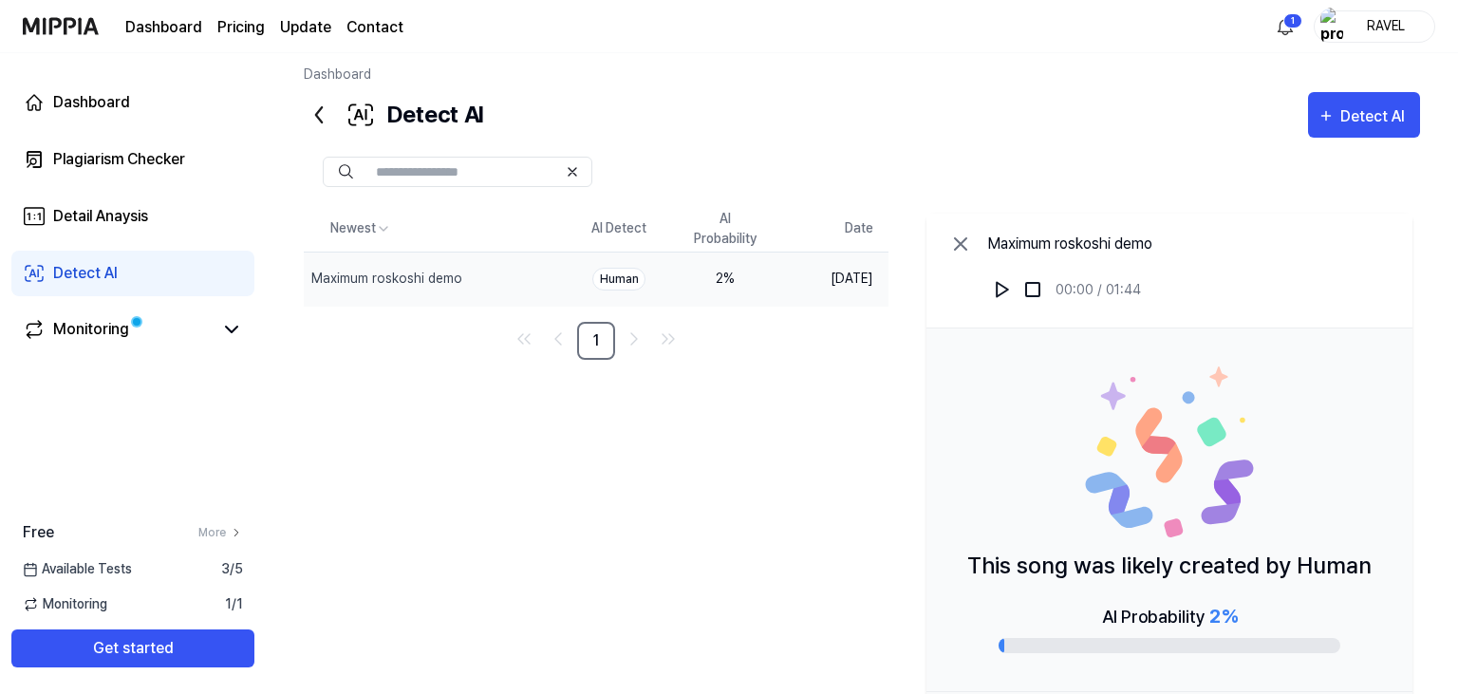
scroll to position [102, 0]
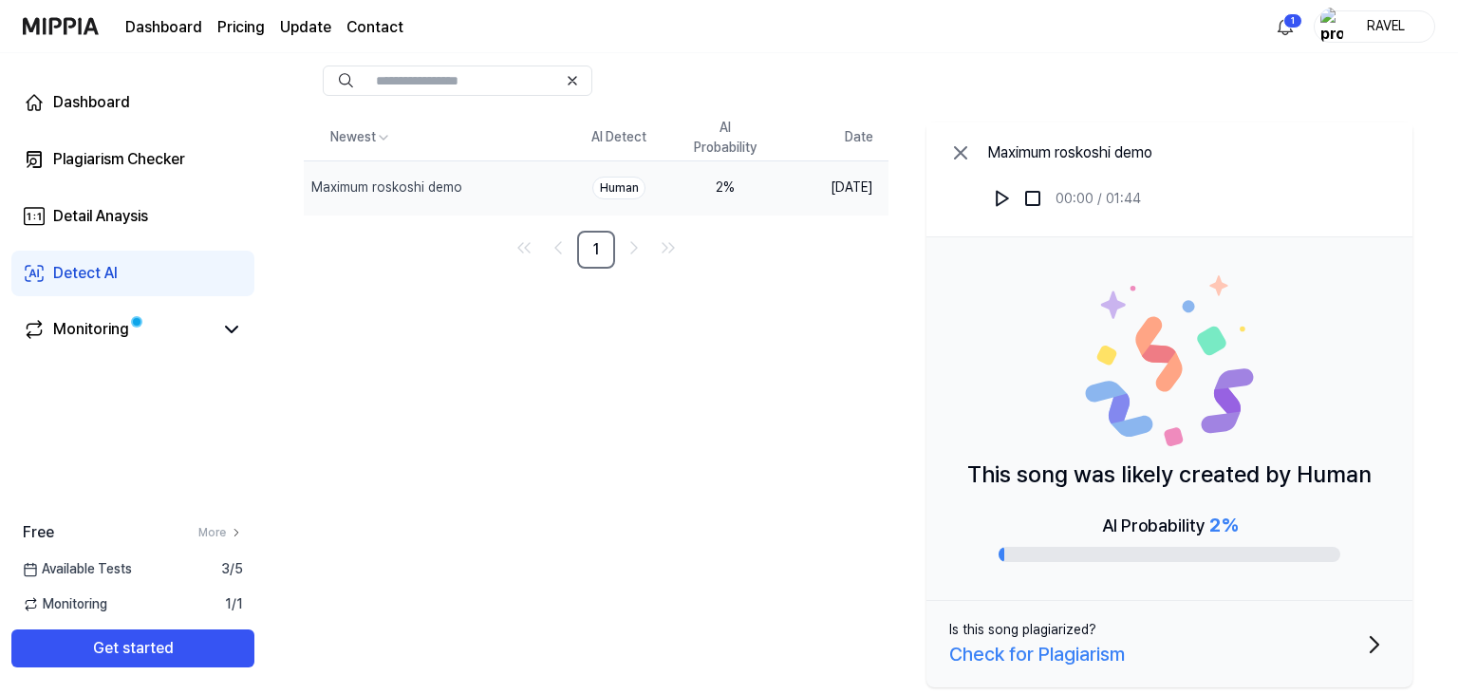
click at [1315, 634] on button "Is this song plagiarized? Check for Plagiarism" at bounding box center [1169, 644] width 486 height 86
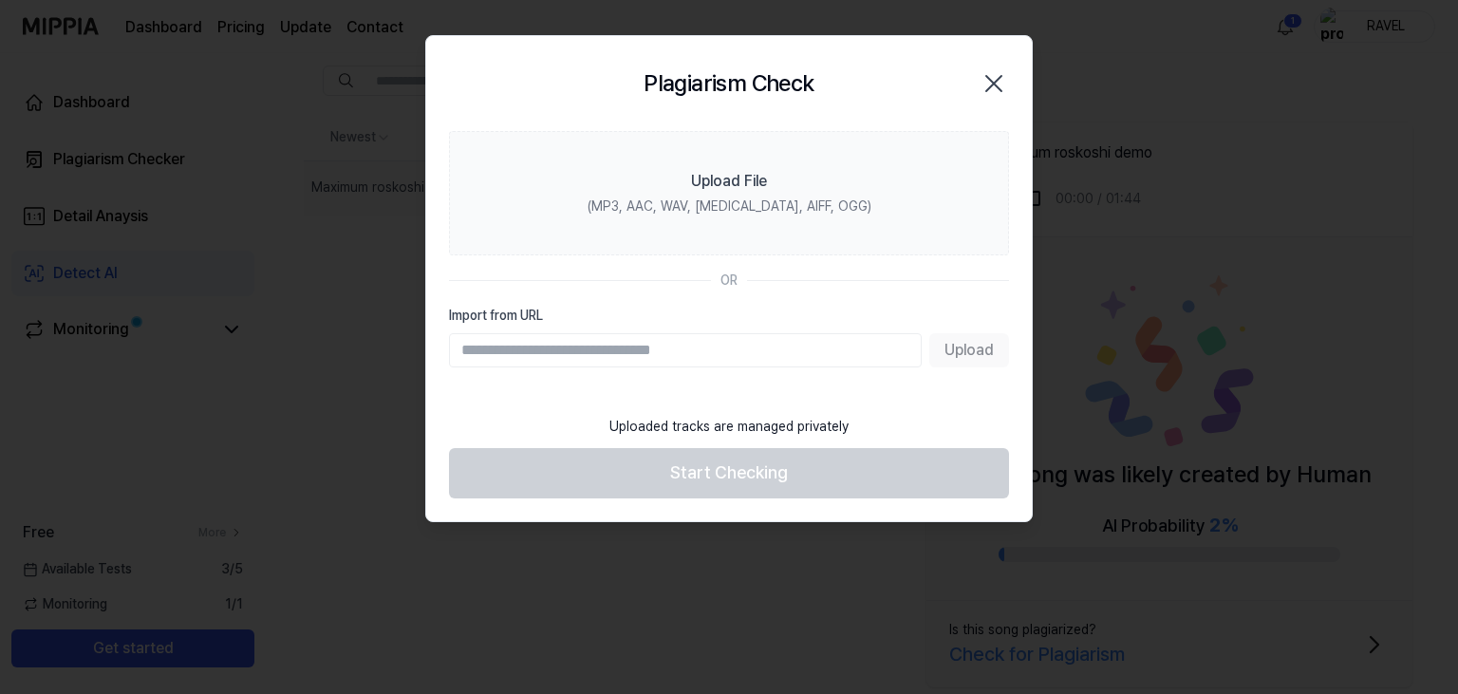
click at [988, 88] on icon "button" at bounding box center [993, 83] width 30 height 30
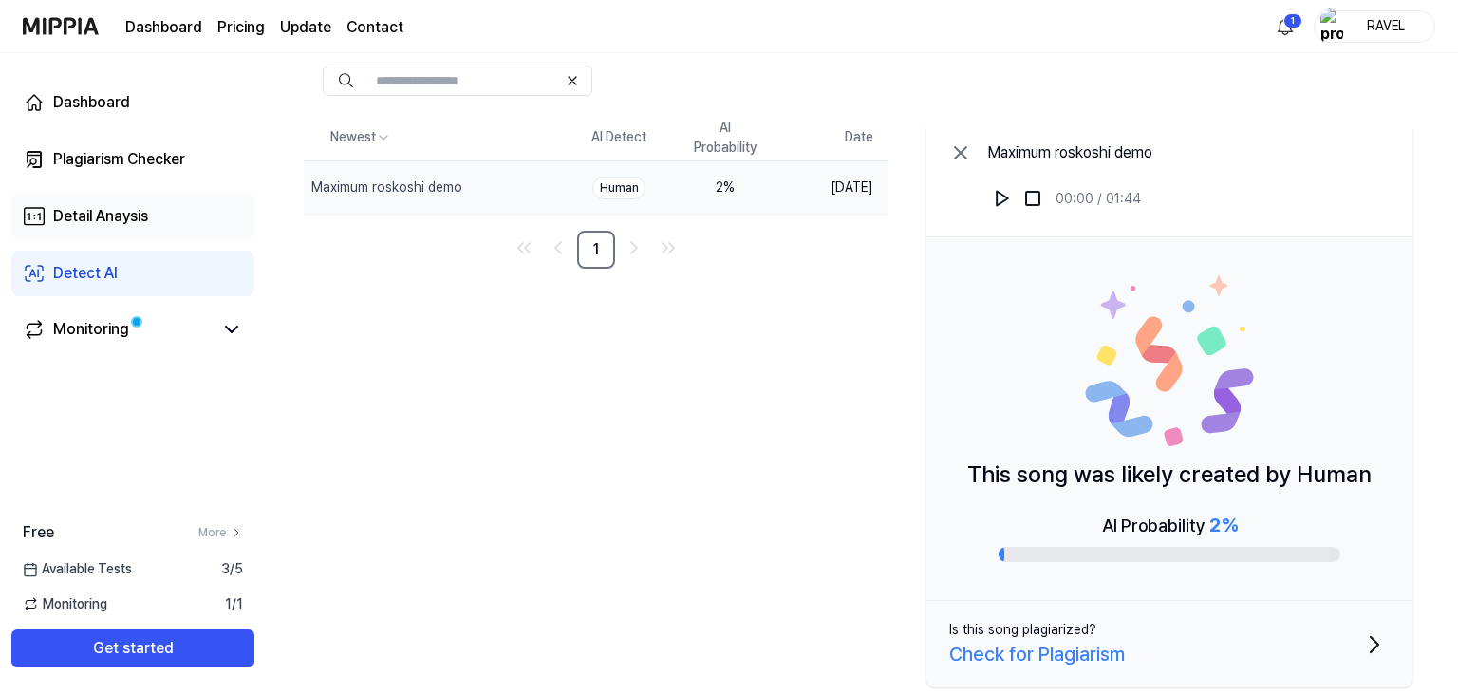
click at [94, 207] on div "Detail Anaysis" at bounding box center [100, 216] width 95 height 23
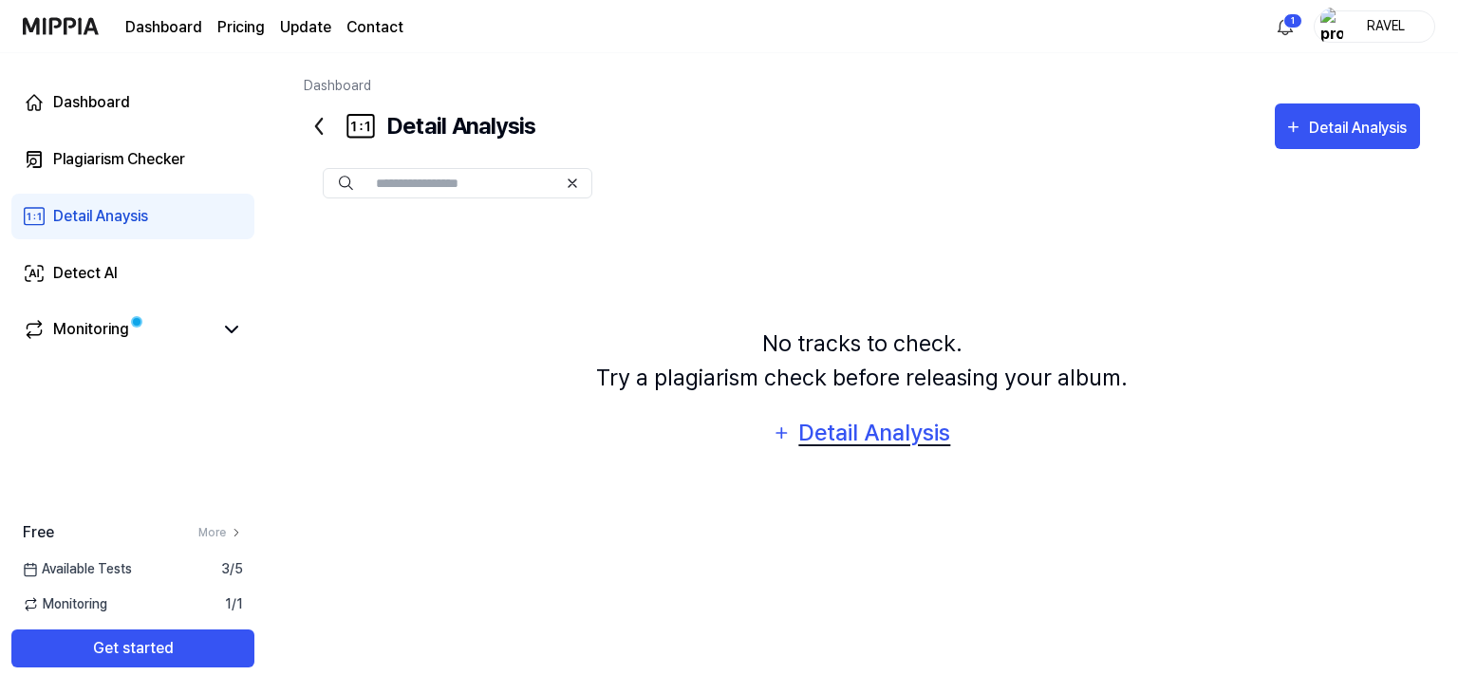
click at [878, 438] on div "Detail Analysis" at bounding box center [874, 433] width 155 height 36
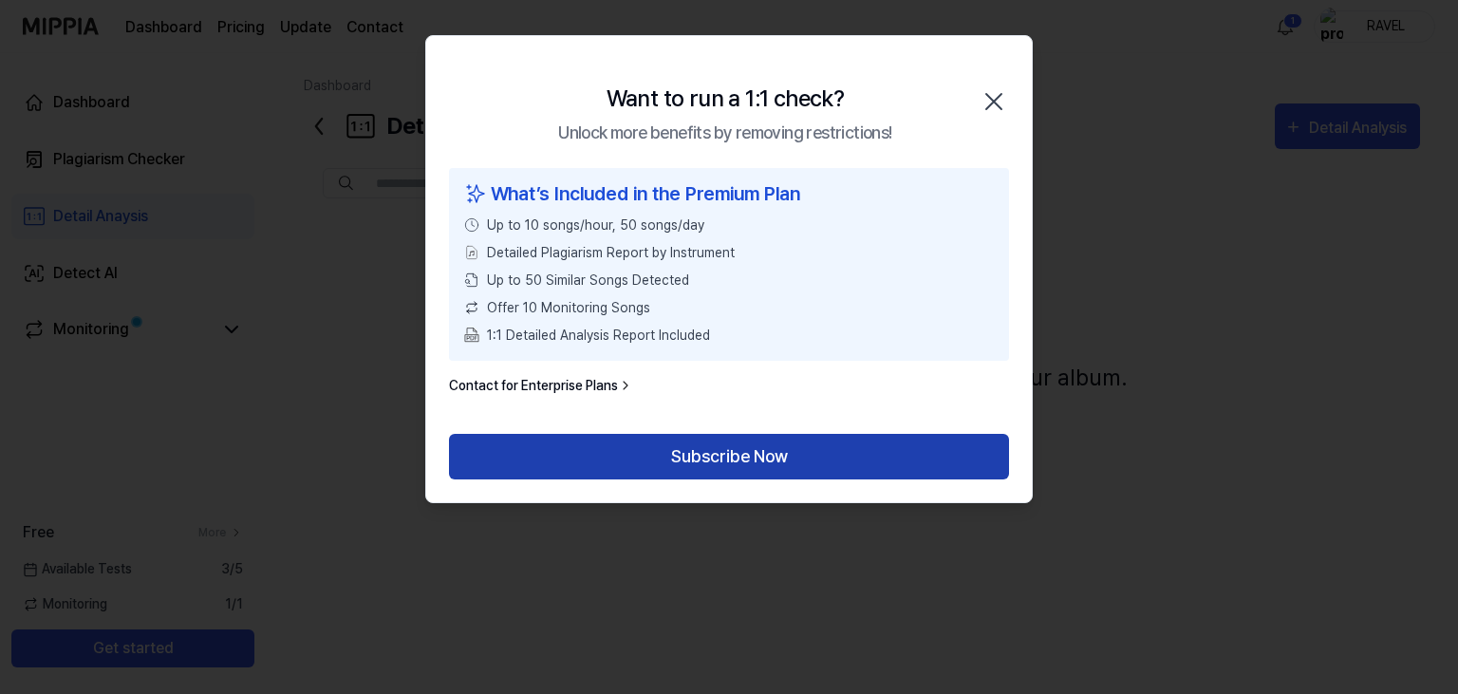
click at [702, 451] on button "Subscribe Now" at bounding box center [729, 457] width 560 height 46
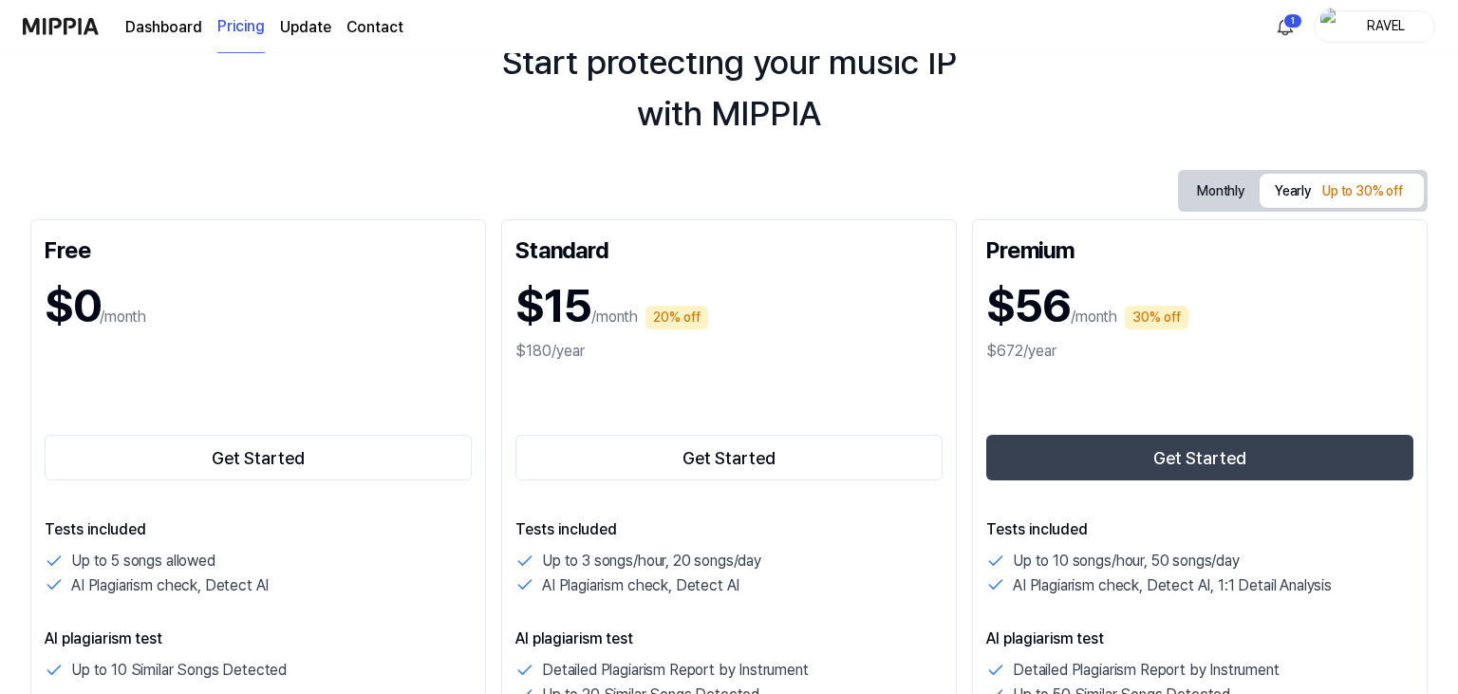
scroll to position [200, 0]
